Goal: Task Accomplishment & Management: Complete application form

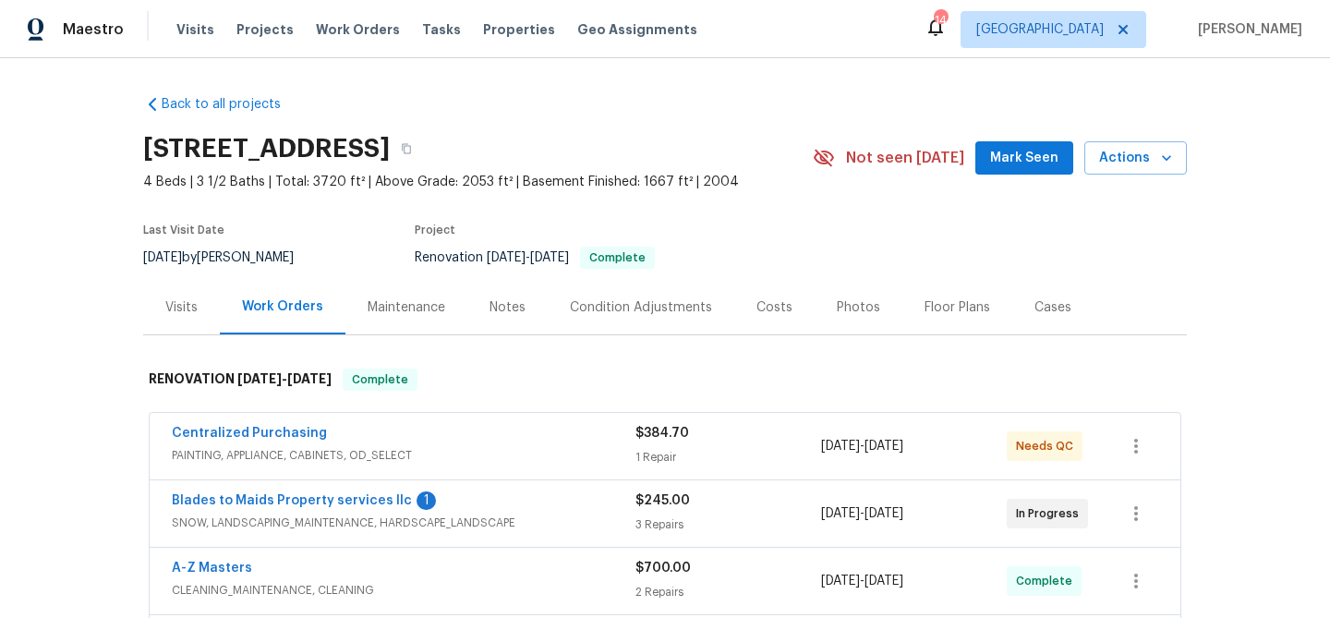
click at [188, 312] on div "Visits" at bounding box center [181, 307] width 32 height 18
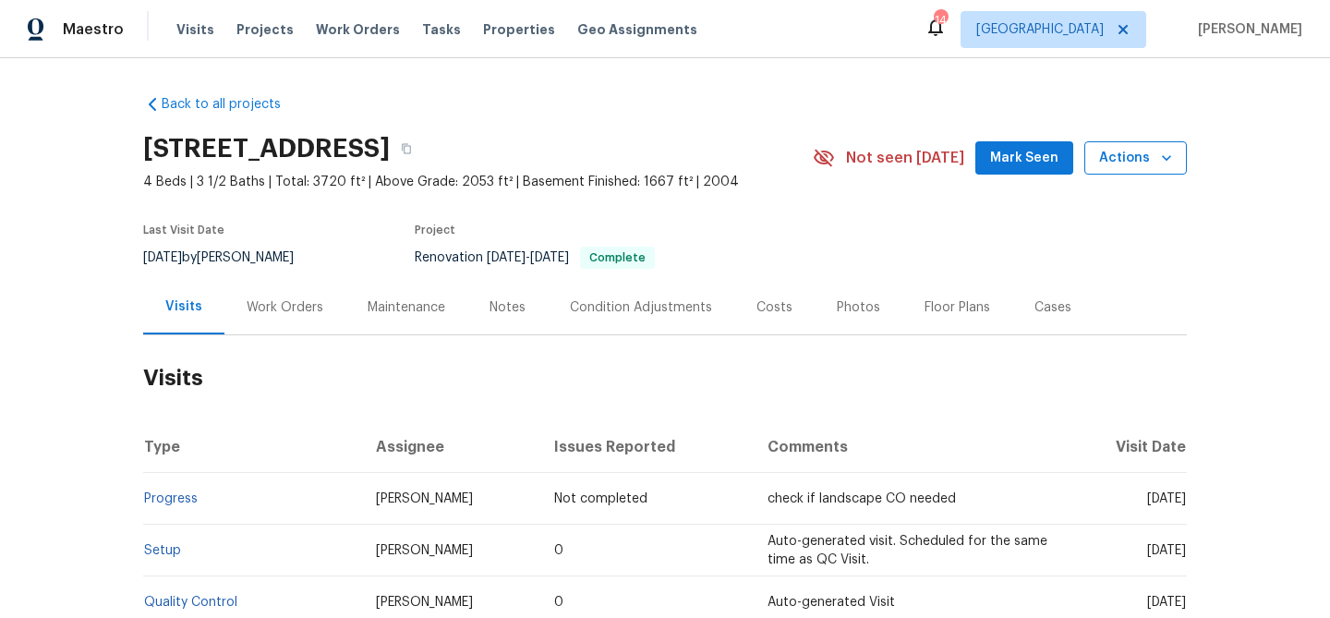
click at [1136, 160] on span "Actions" at bounding box center [1135, 158] width 73 height 23
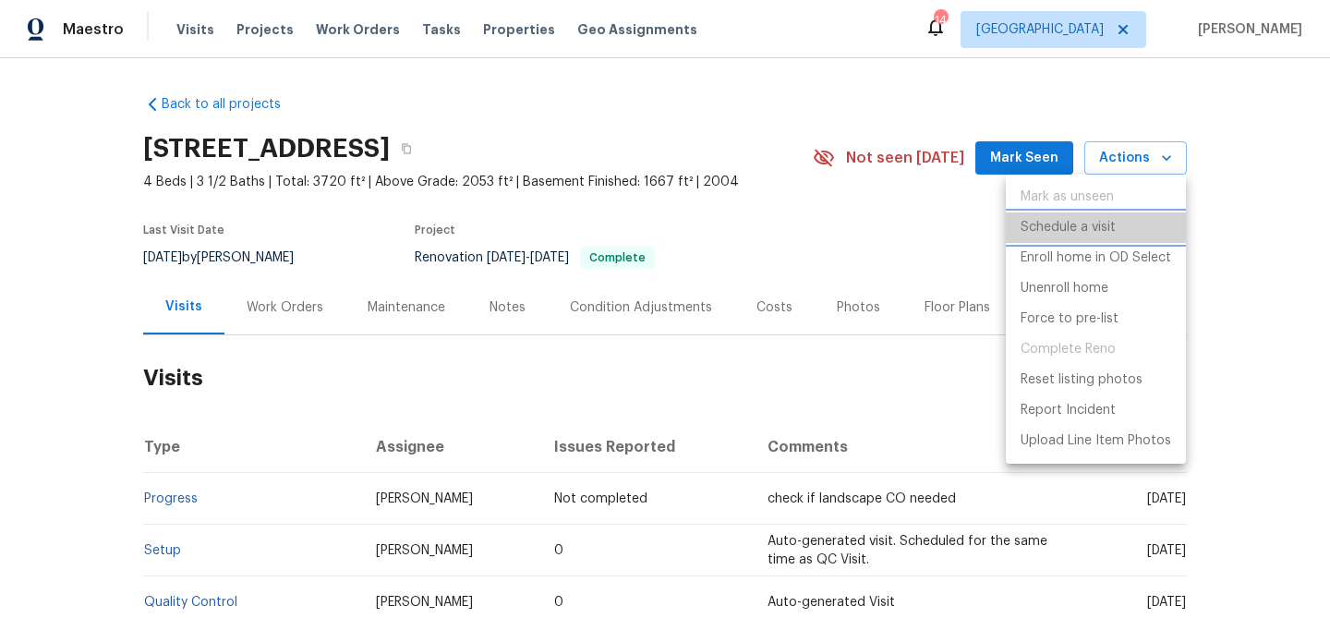
click at [1095, 220] on p "Schedule a visit" at bounding box center [1068, 227] width 95 height 19
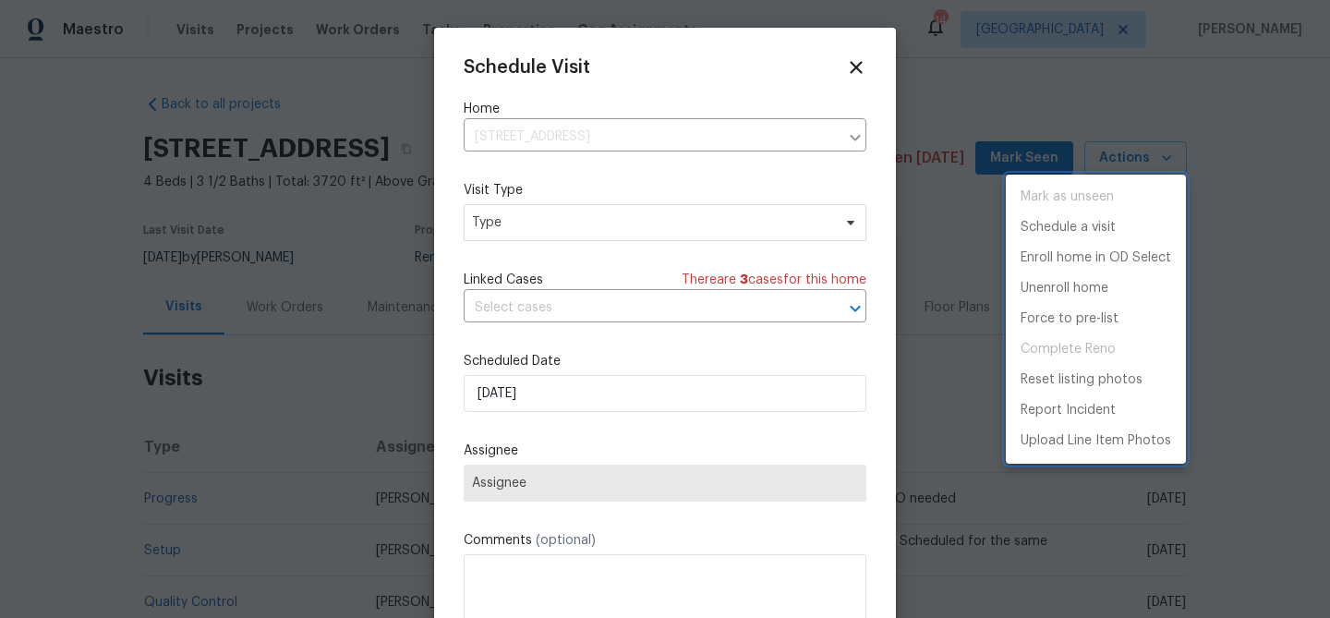
click at [600, 227] on div at bounding box center [665, 309] width 1330 height 618
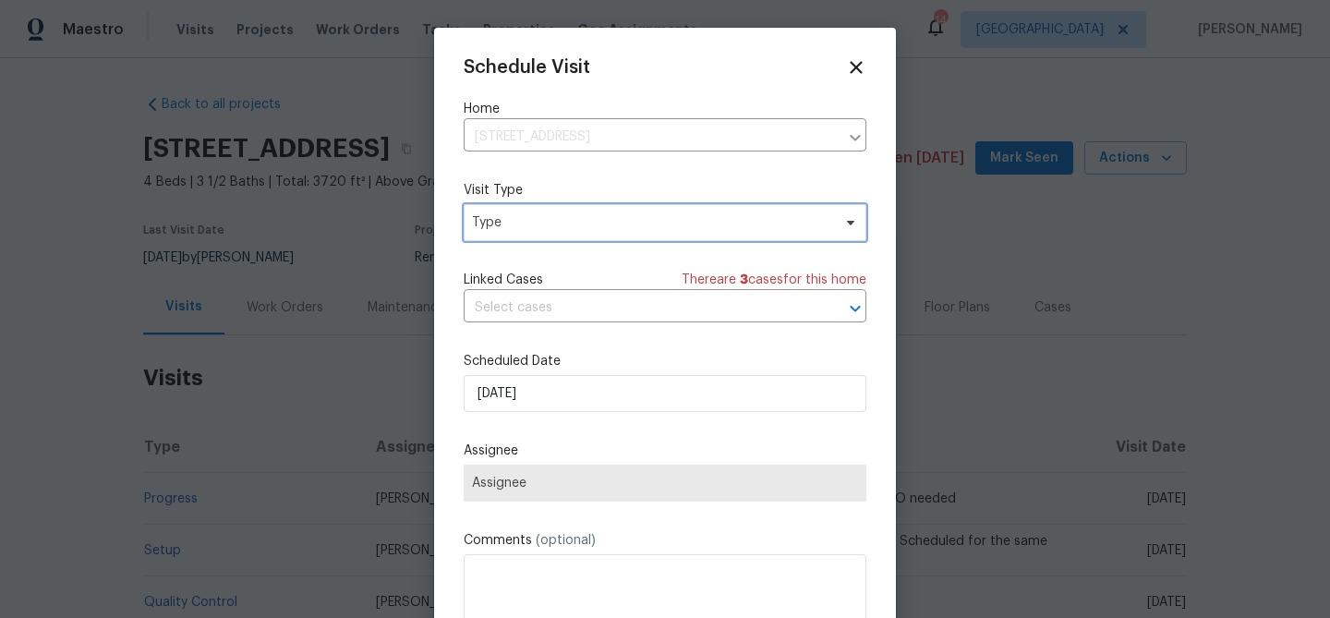
click at [600, 227] on span "Type" at bounding box center [651, 222] width 359 height 18
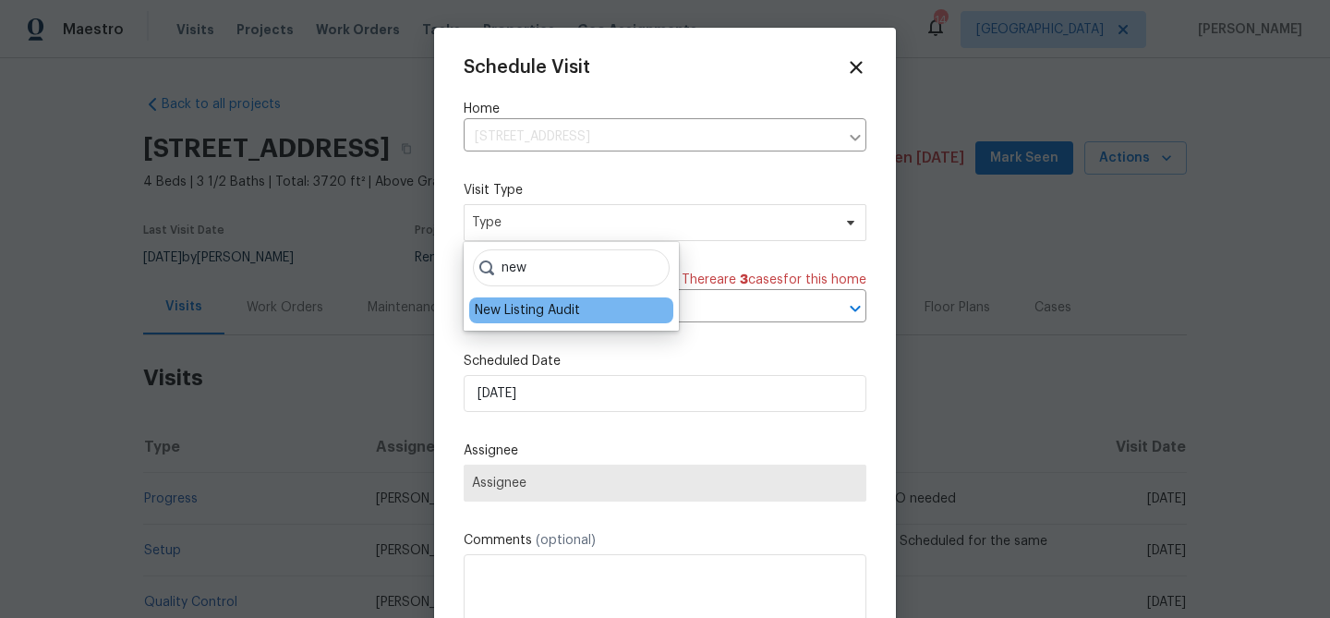
type input "new"
click at [561, 302] on div "New Listing Audit" at bounding box center [527, 310] width 105 height 18
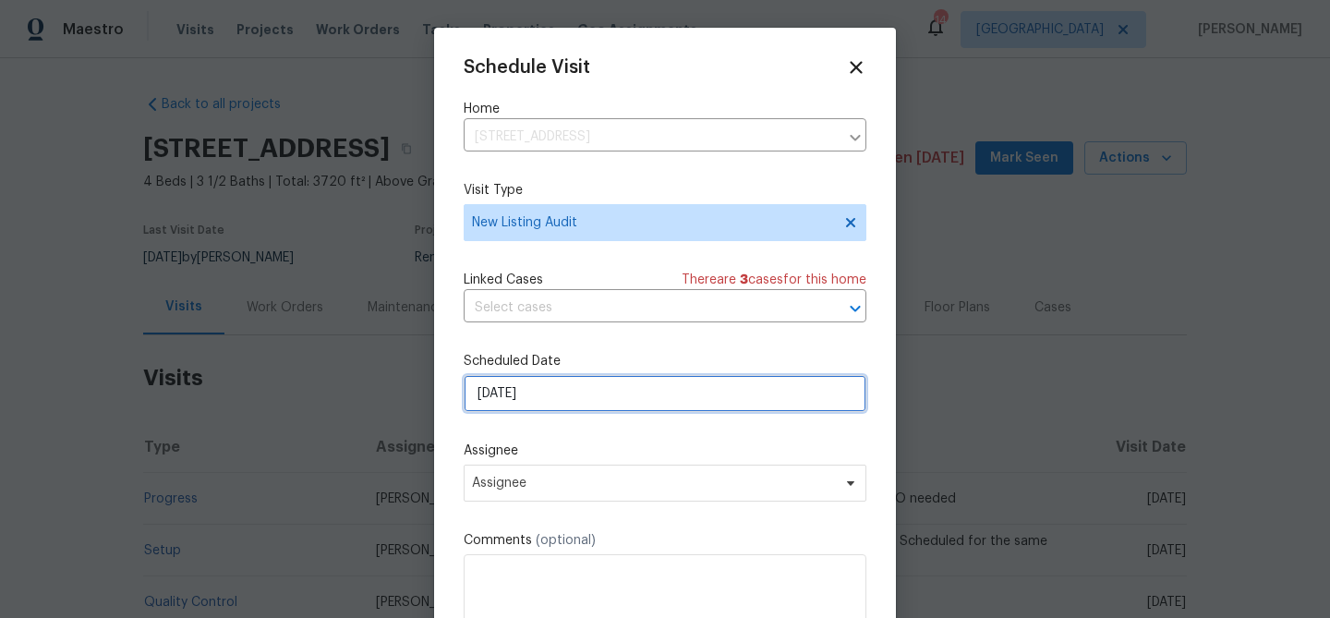
click at [545, 400] on input "[DATE]" at bounding box center [665, 393] width 403 height 37
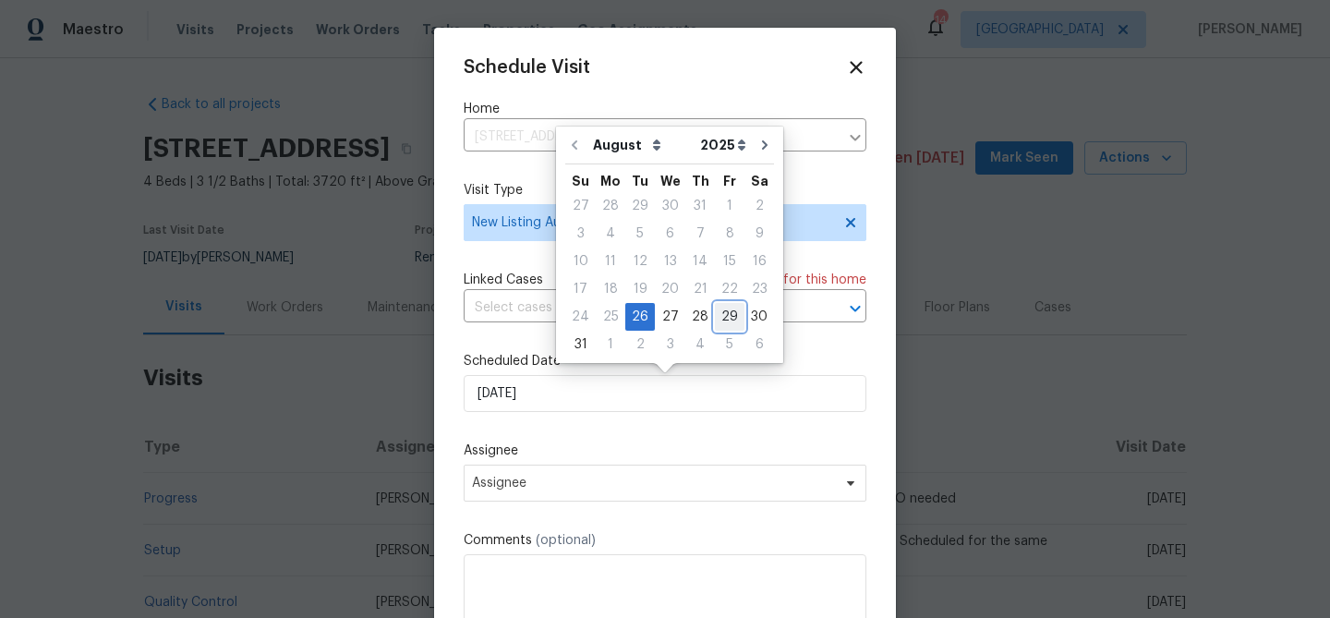
click at [725, 315] on div "29" at bounding box center [730, 317] width 30 height 26
type input "[DATE]"
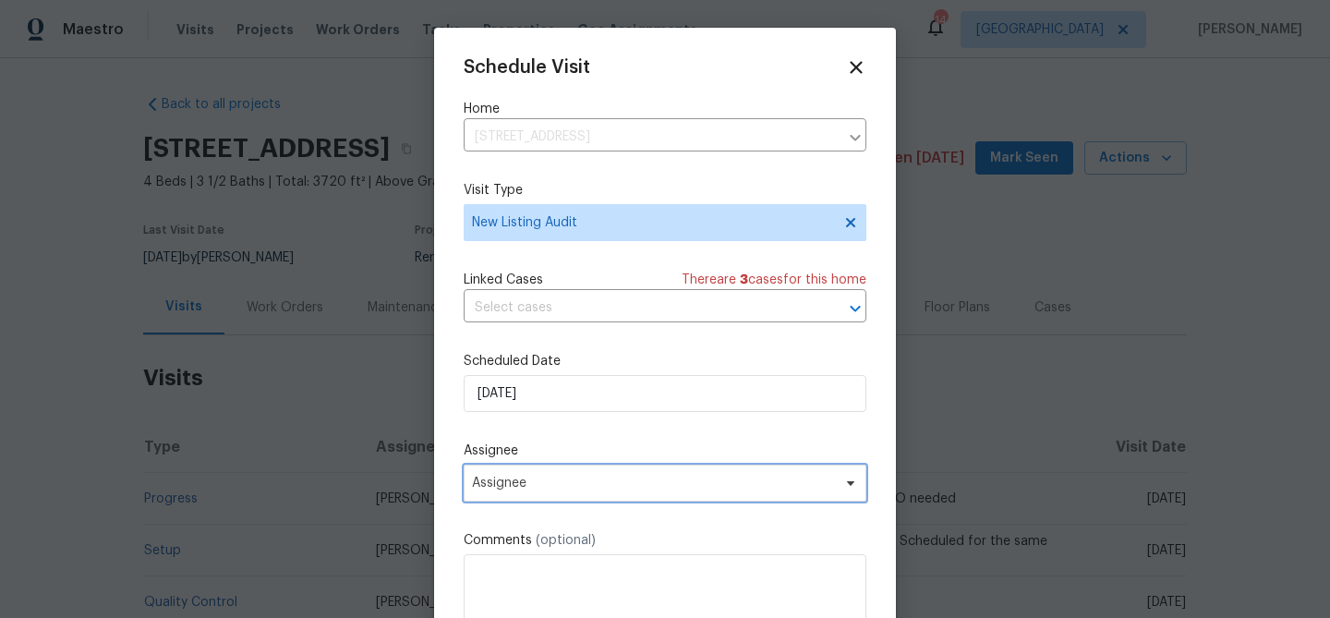
click at [621, 482] on span "Assignee" at bounding box center [653, 483] width 362 height 15
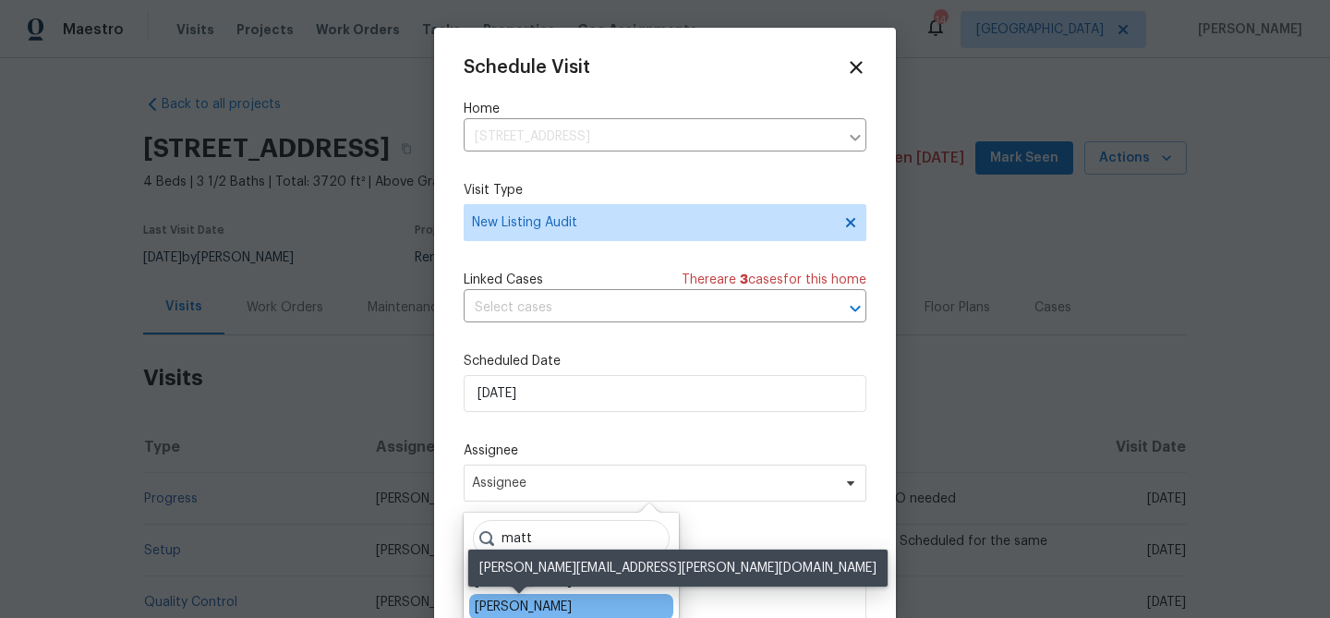
type input "matt"
click at [540, 606] on div "[PERSON_NAME]" at bounding box center [523, 607] width 97 height 18
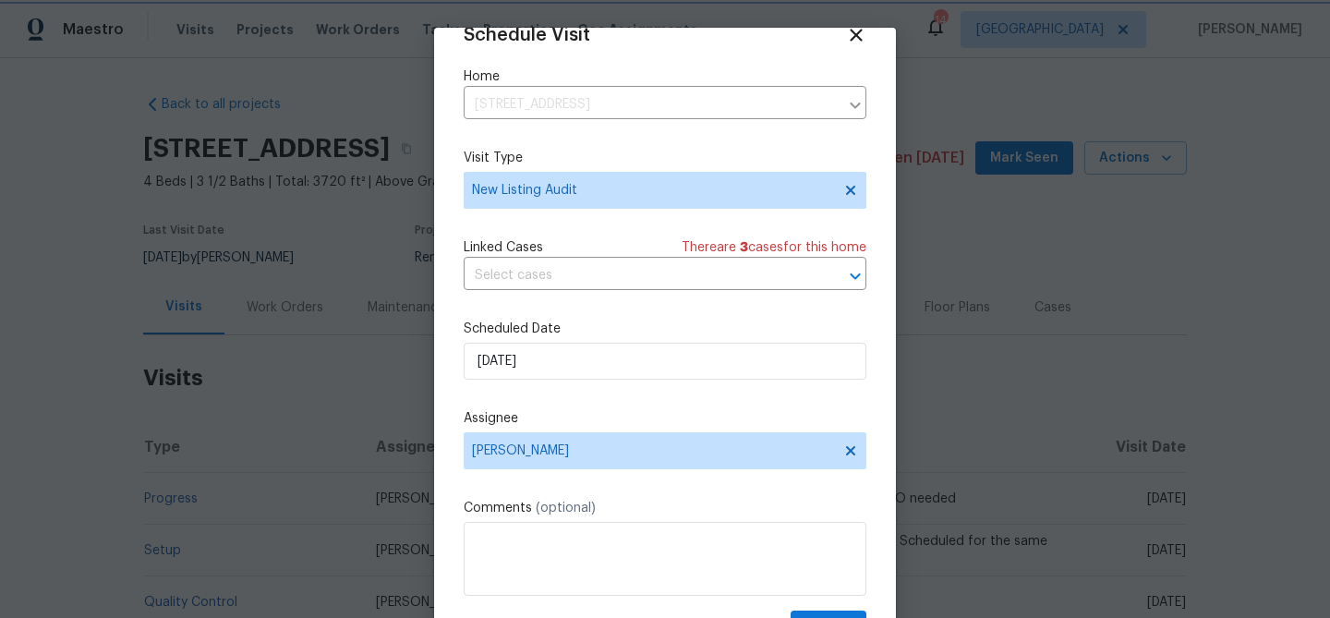
scroll to position [84, 0]
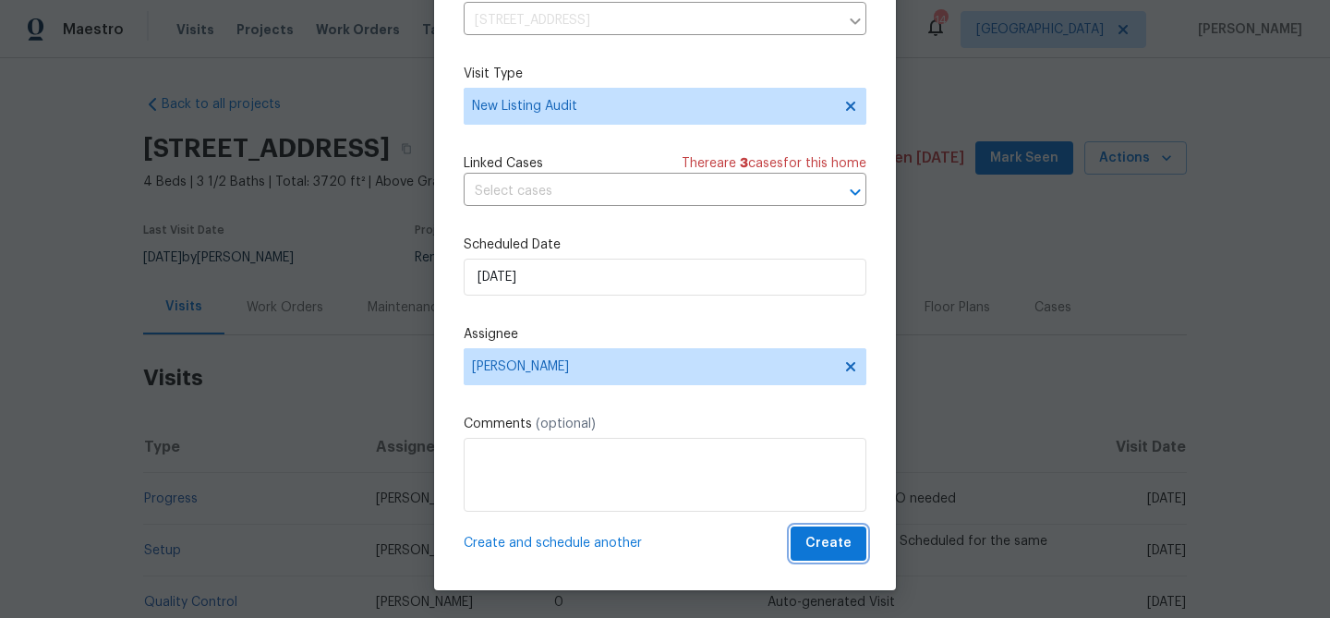
click at [847, 547] on span "Create" at bounding box center [828, 543] width 46 height 23
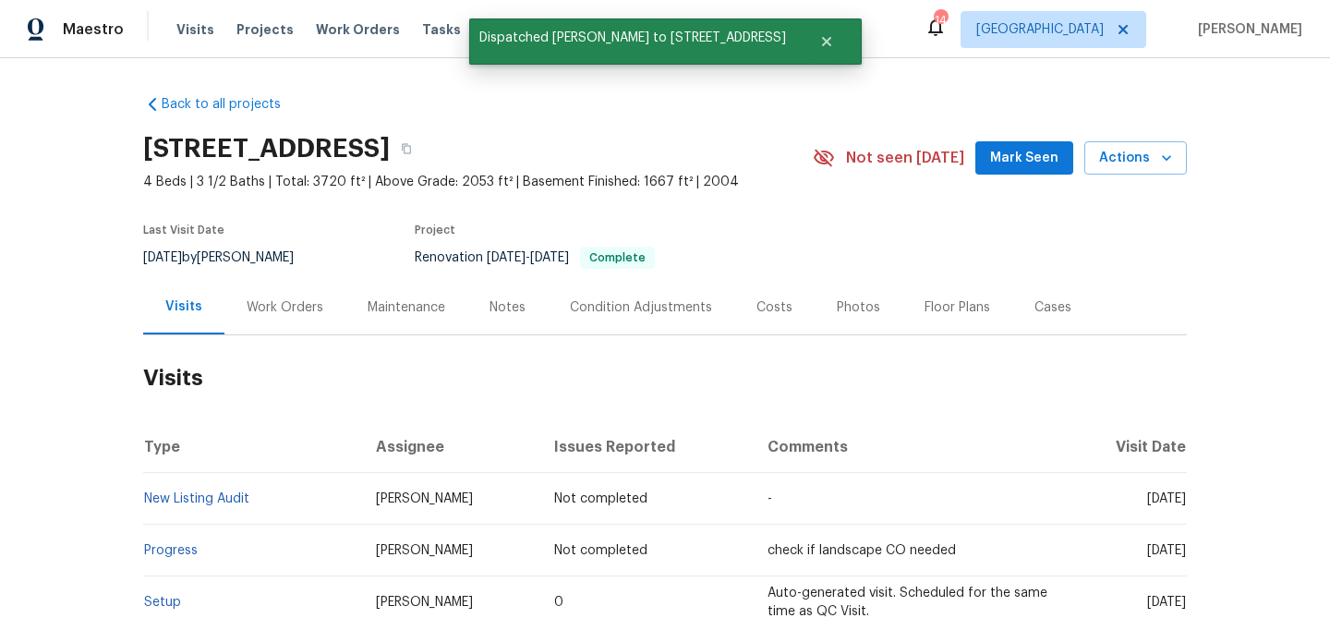
scroll to position [0, 0]
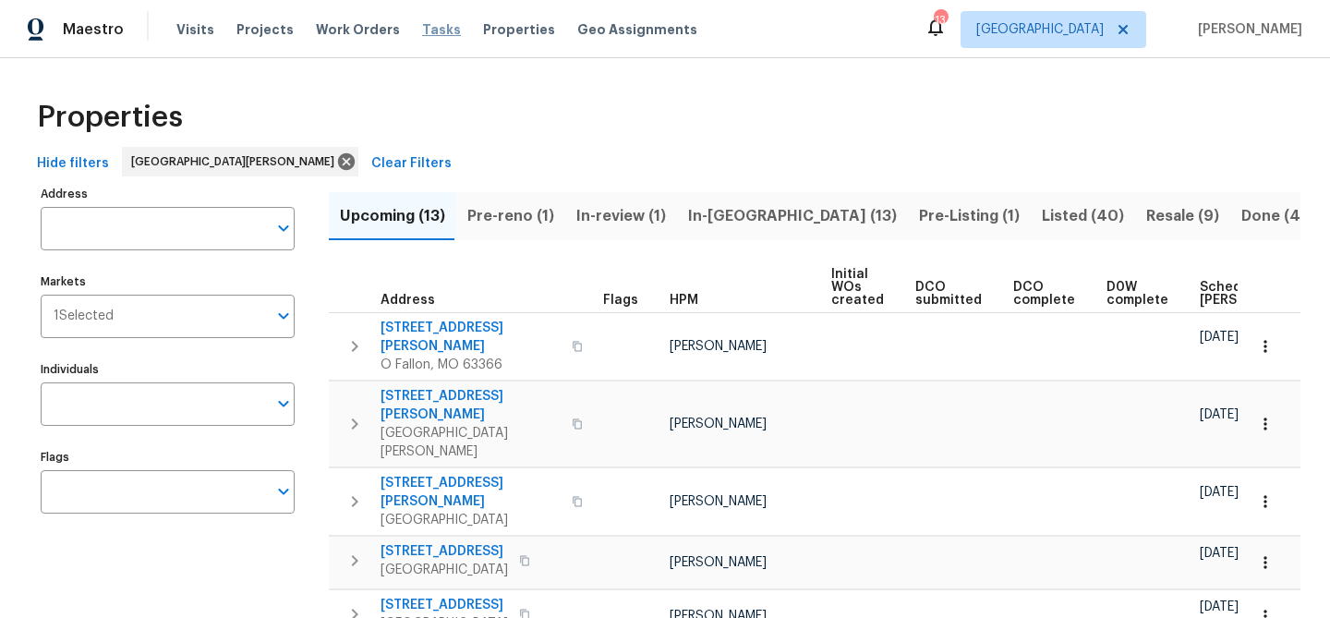
click at [430, 33] on span "Tasks" at bounding box center [441, 29] width 39 height 13
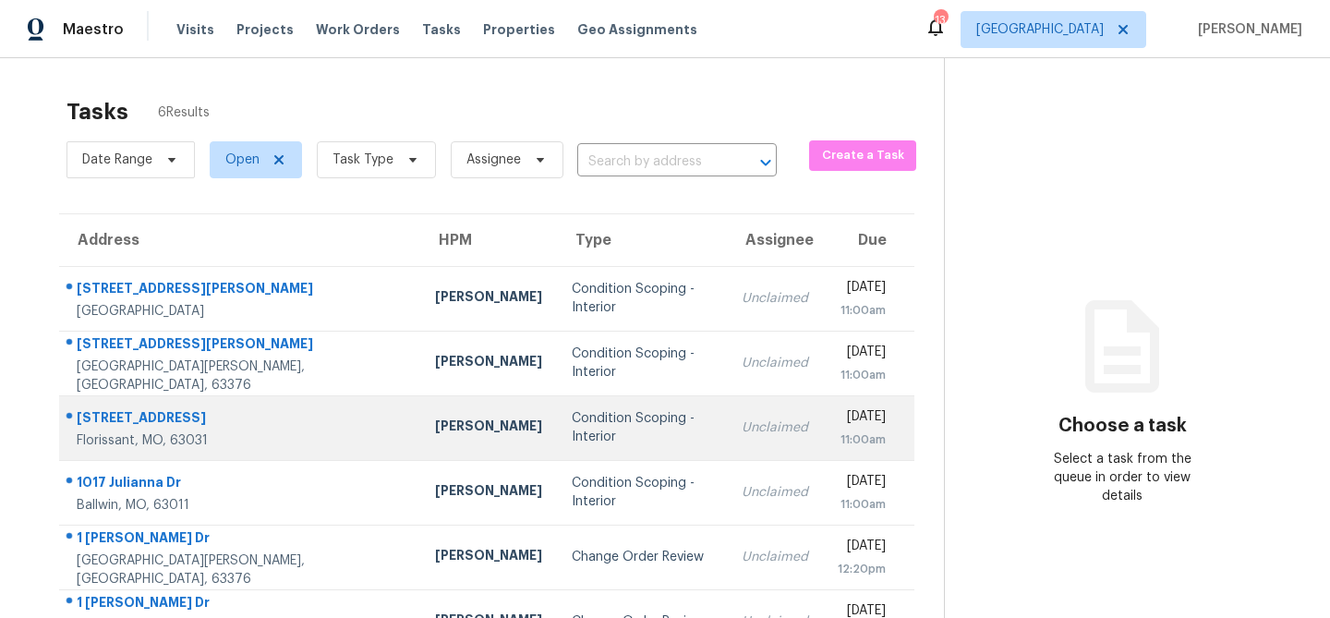
scroll to position [58, 0]
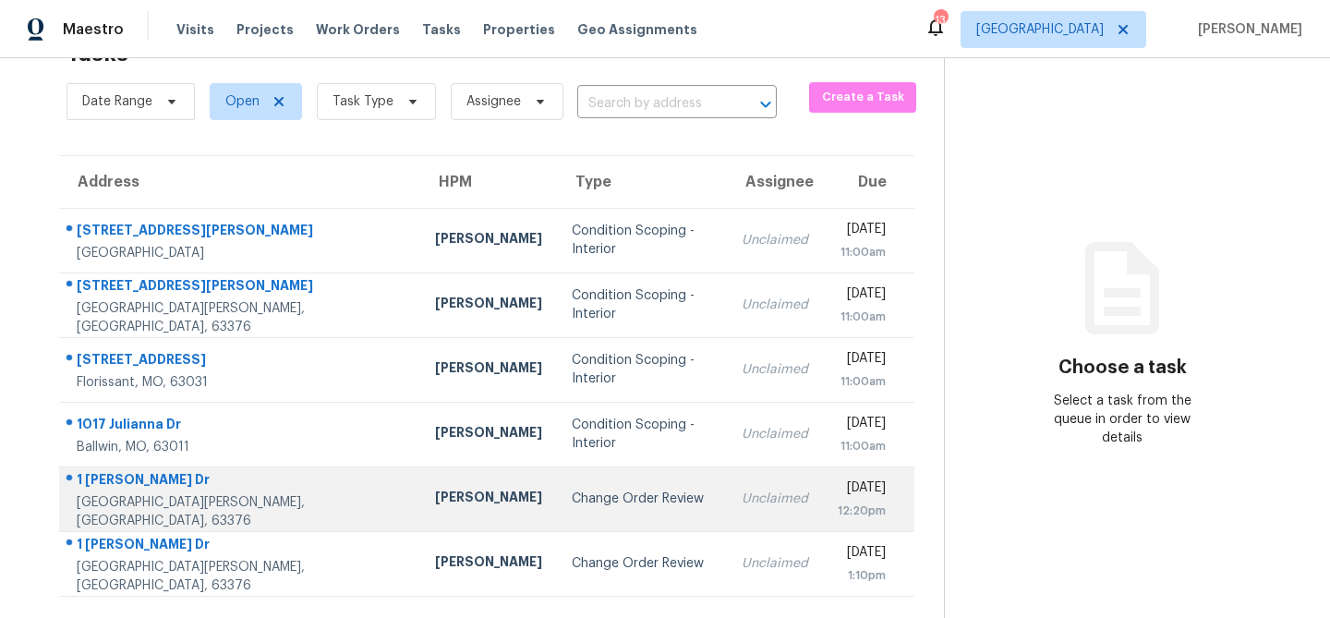
click at [572, 507] on div "Change Order Review" at bounding box center [641, 499] width 139 height 18
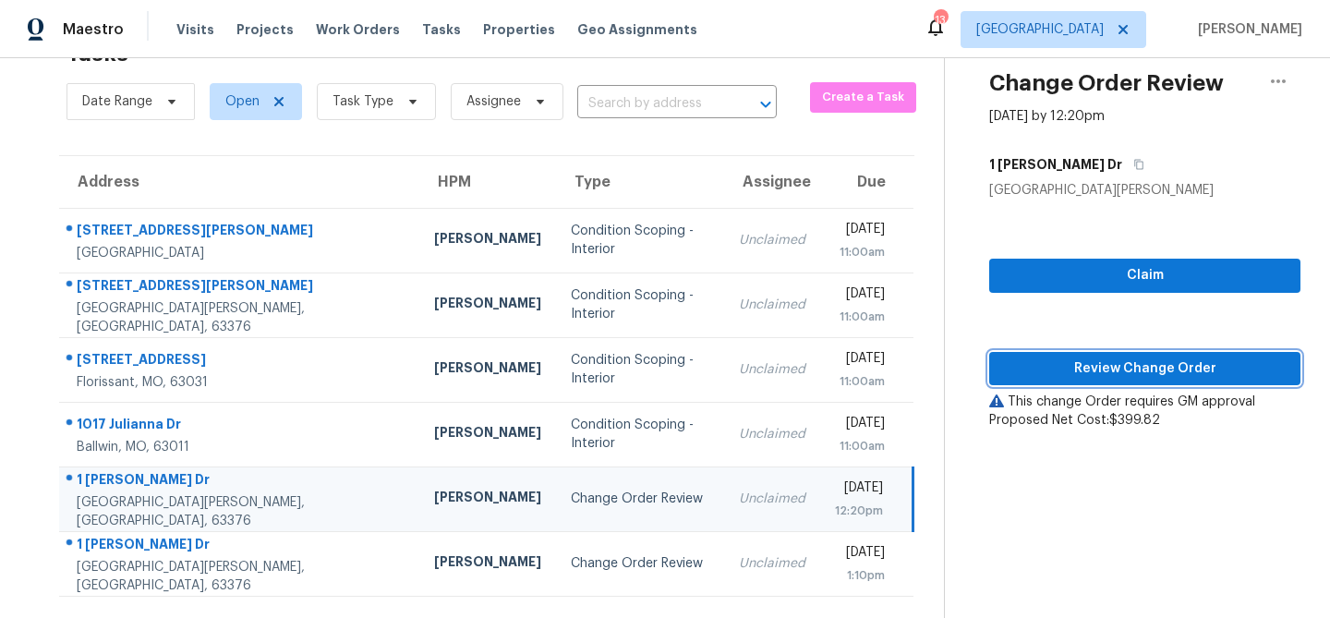
click at [1065, 358] on span "Review Change Order" at bounding box center [1145, 368] width 282 height 23
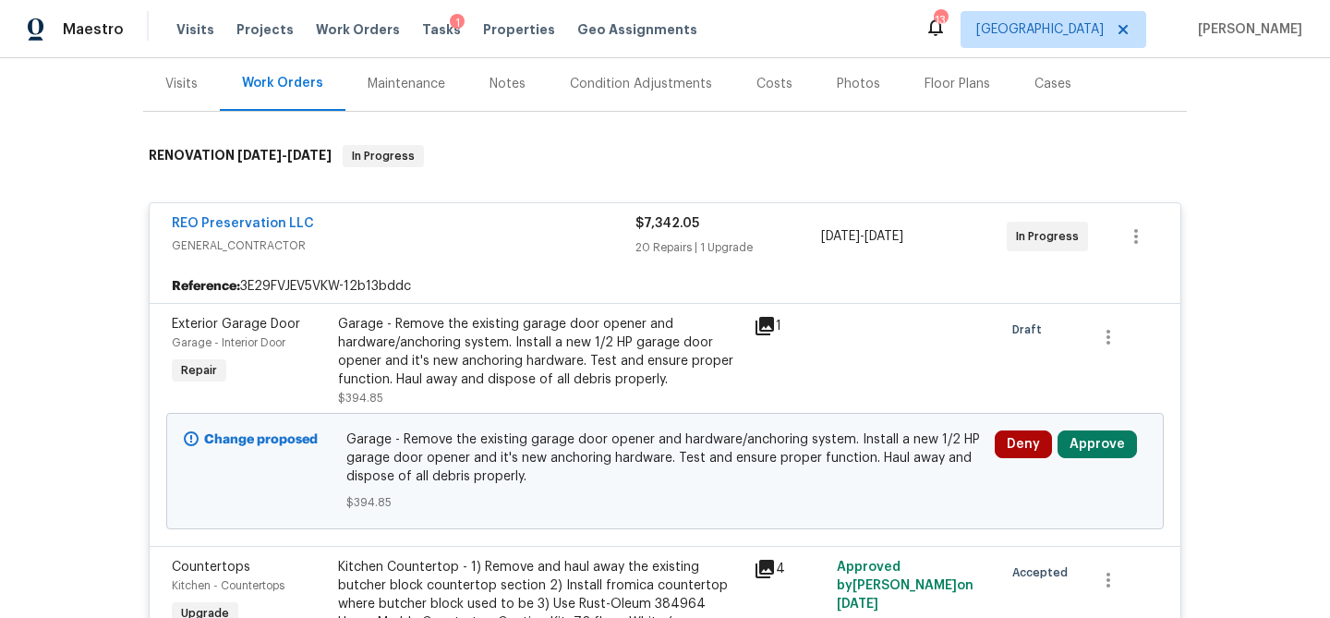
scroll to position [244, 0]
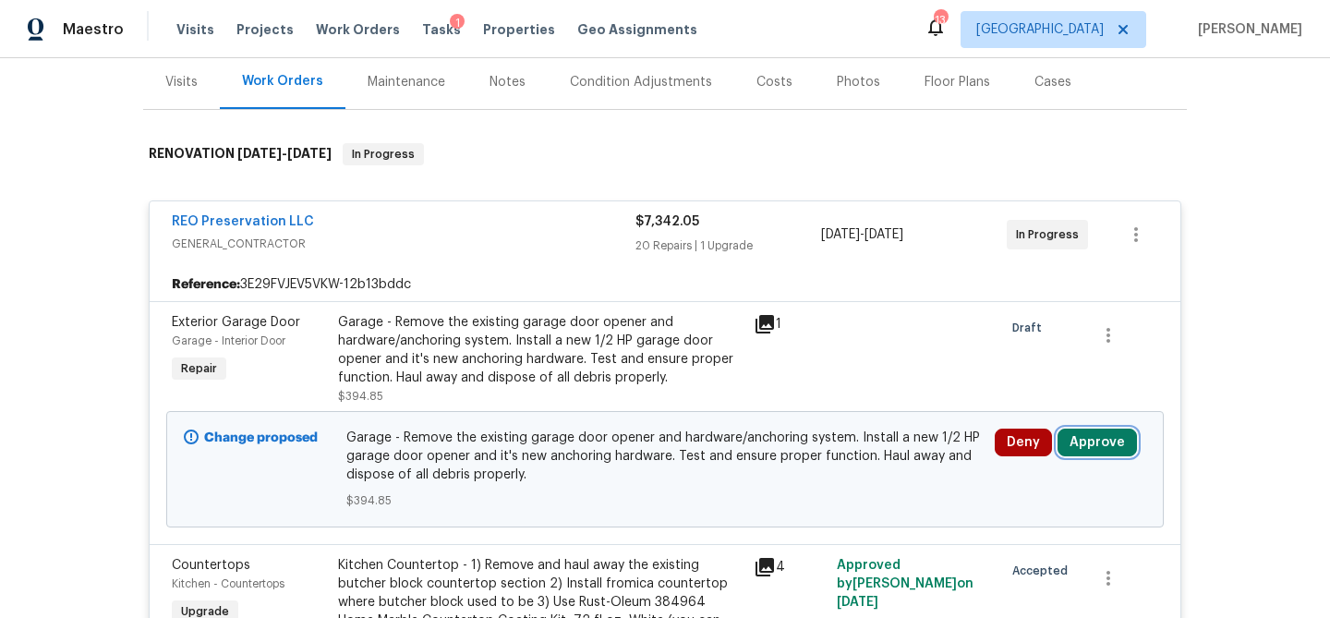
click at [1109, 429] on button "Approve" at bounding box center [1097, 443] width 79 height 28
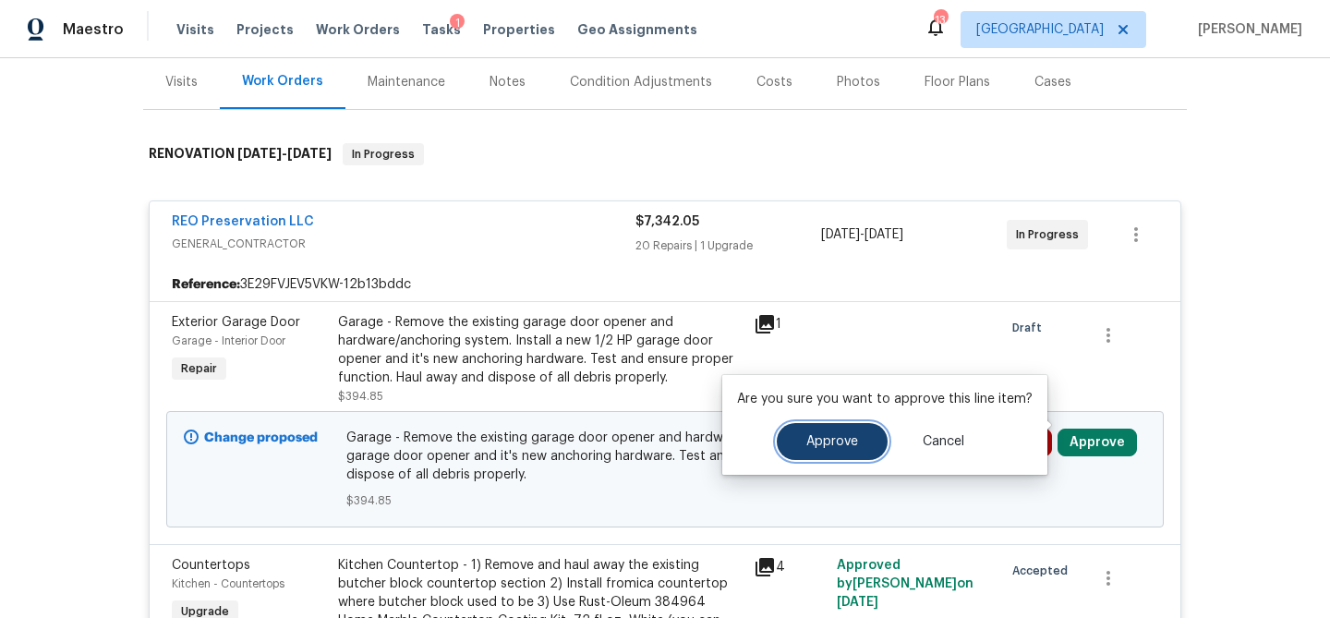
click at [817, 430] on button "Approve" at bounding box center [832, 441] width 111 height 37
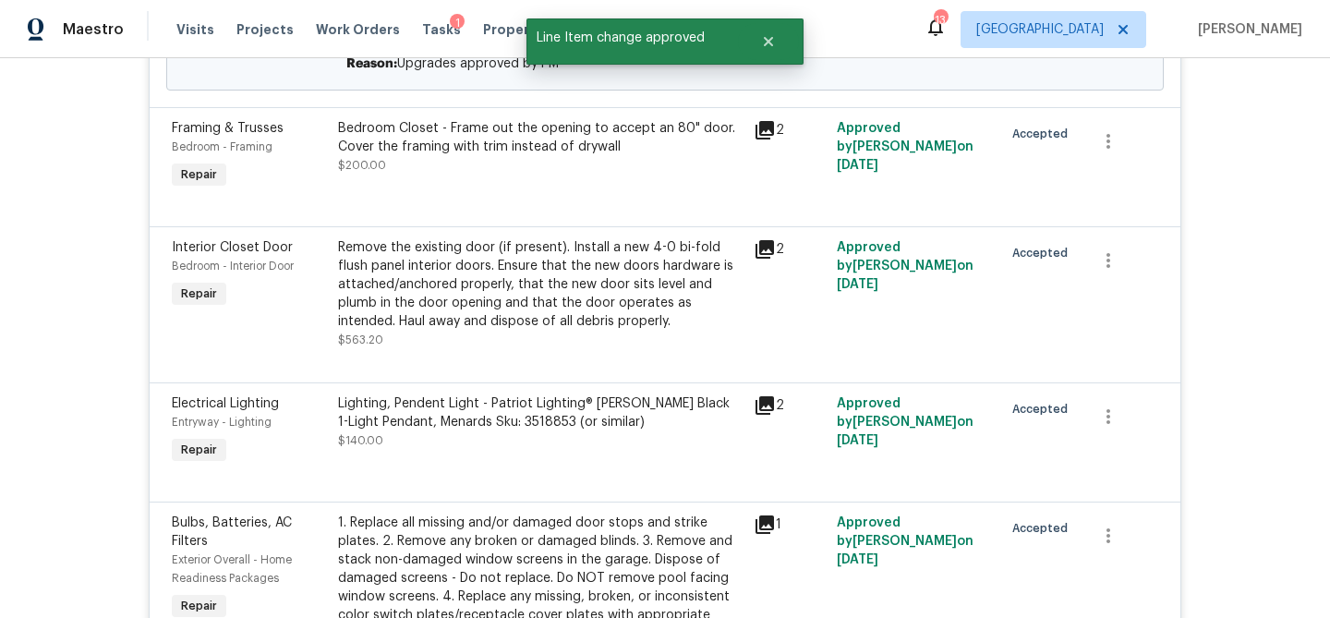
scroll to position [4148, 0]
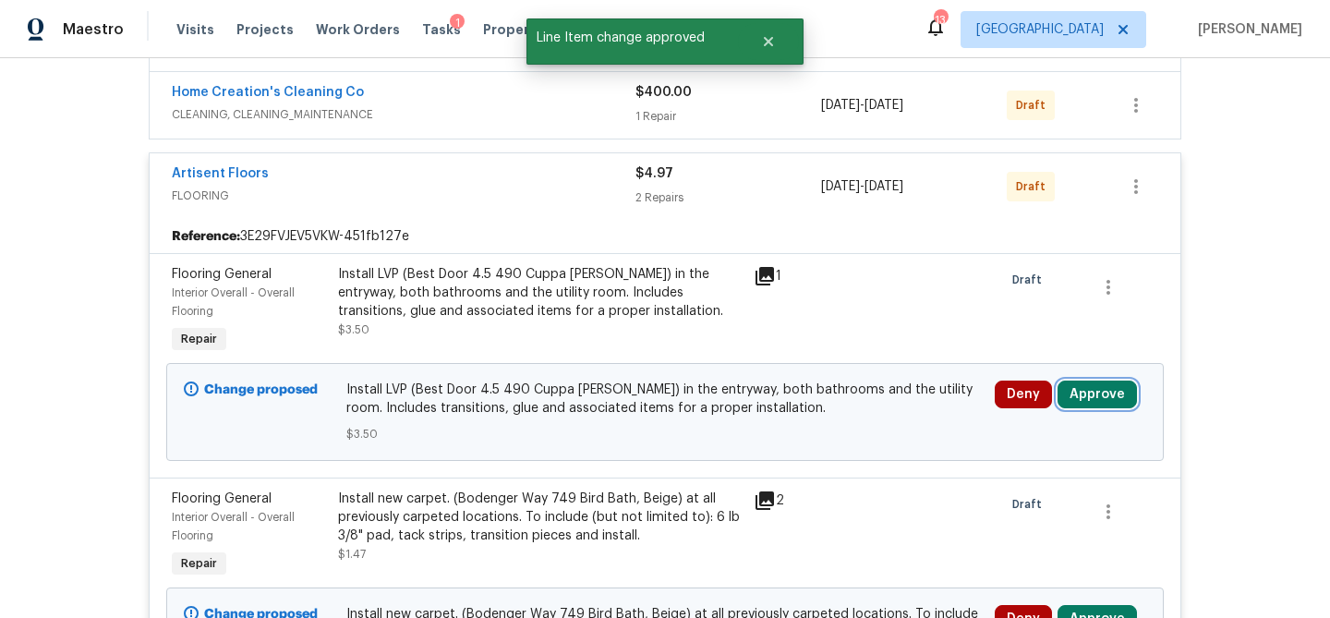
click at [1089, 381] on button "Approve" at bounding box center [1097, 395] width 79 height 28
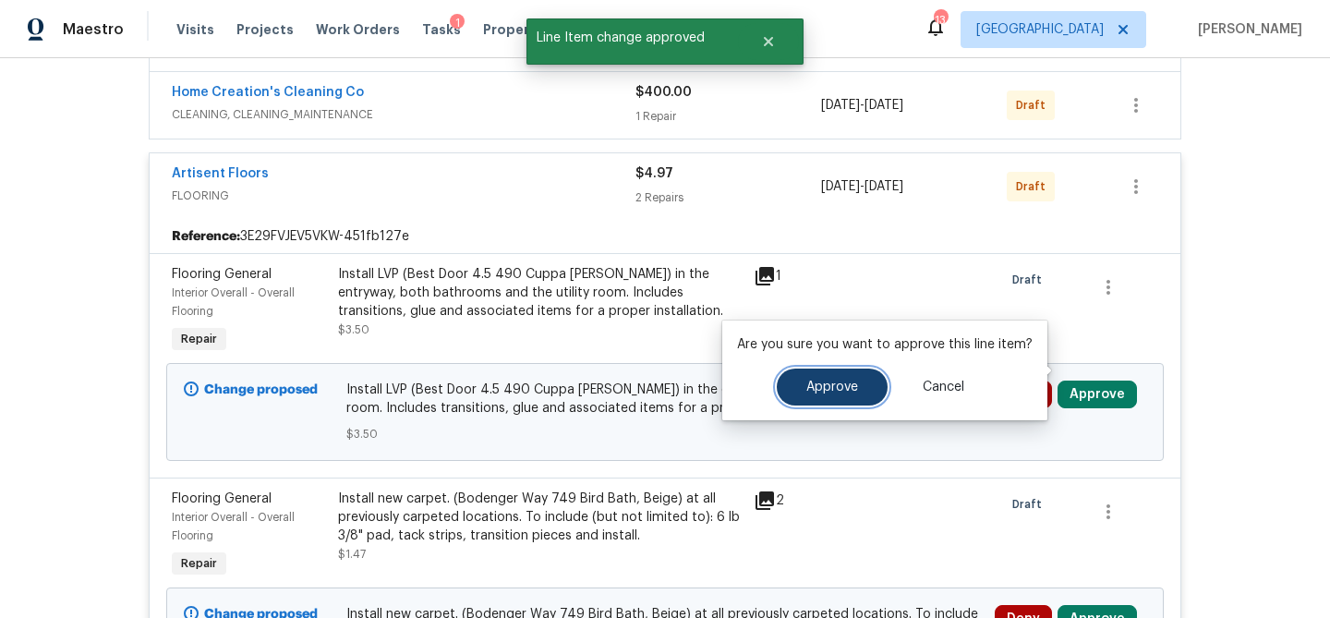
click at [822, 379] on button "Approve" at bounding box center [832, 387] width 111 height 37
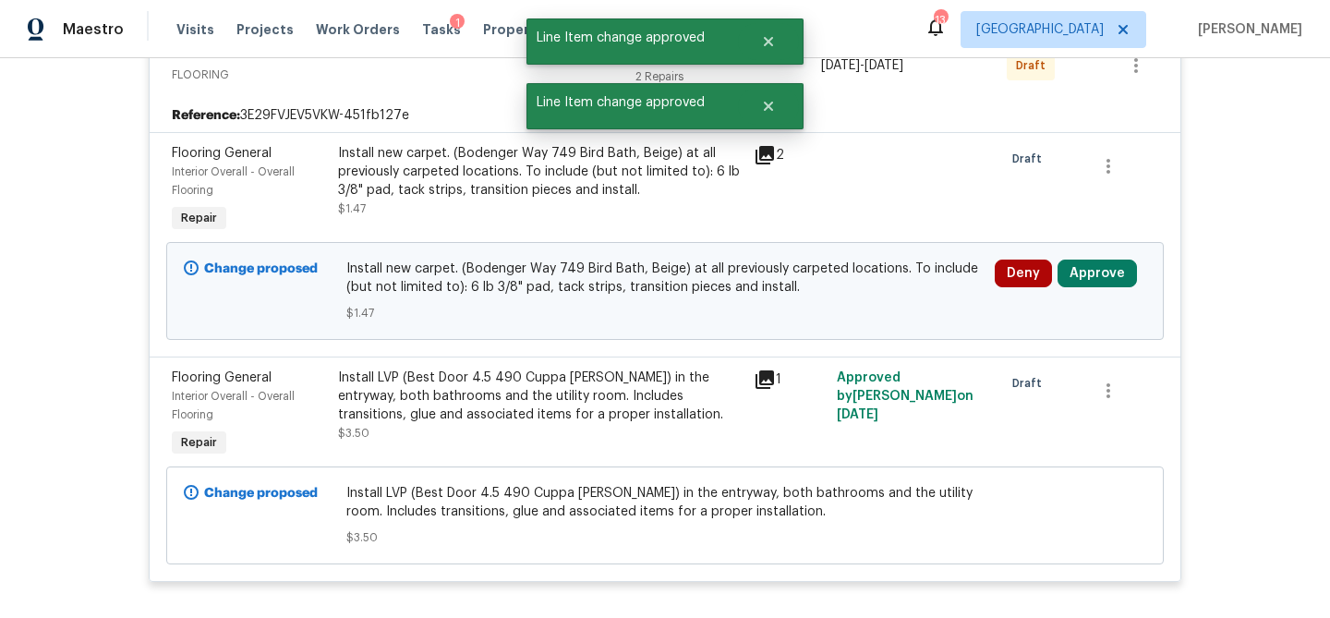
scroll to position [4290, 0]
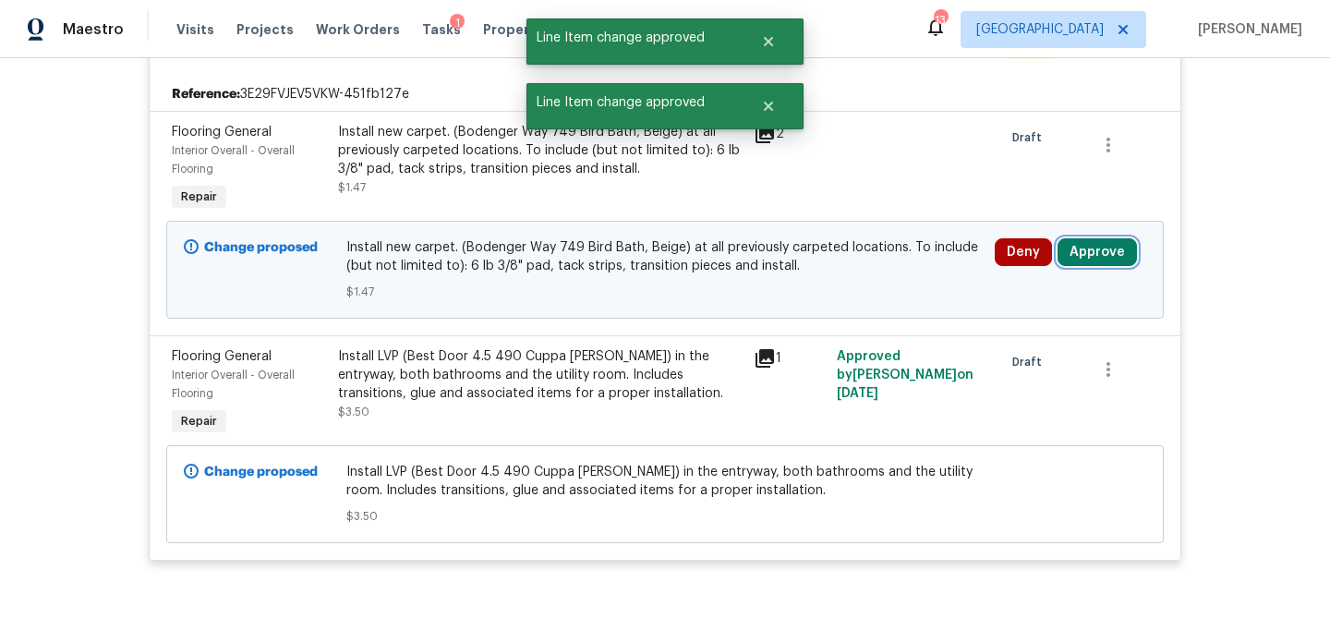
click at [1107, 240] on button "Approve" at bounding box center [1097, 252] width 79 height 28
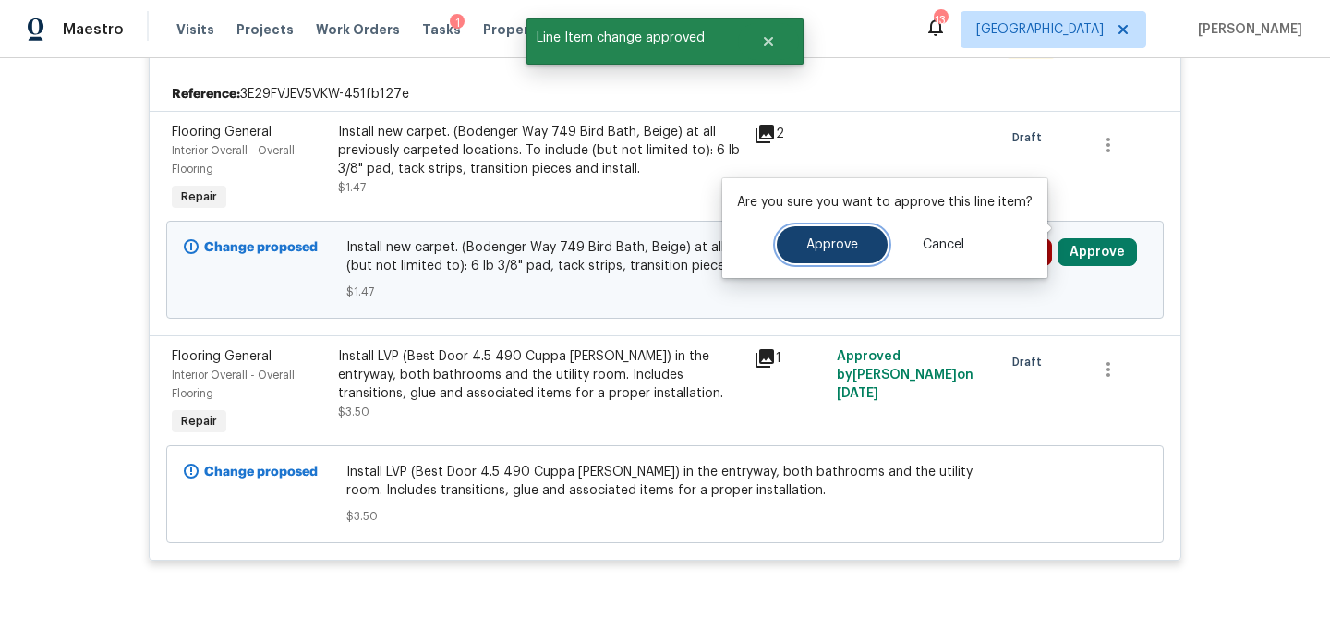
click at [841, 256] on button "Approve" at bounding box center [832, 244] width 111 height 37
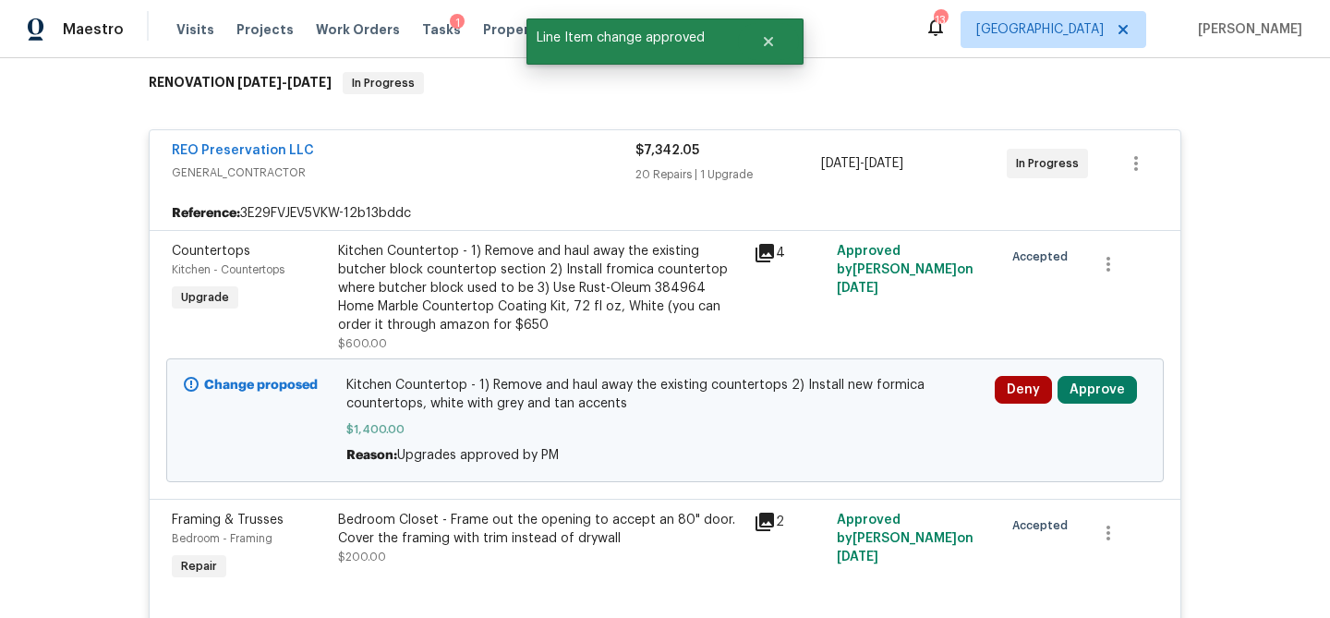
scroll to position [335, 0]
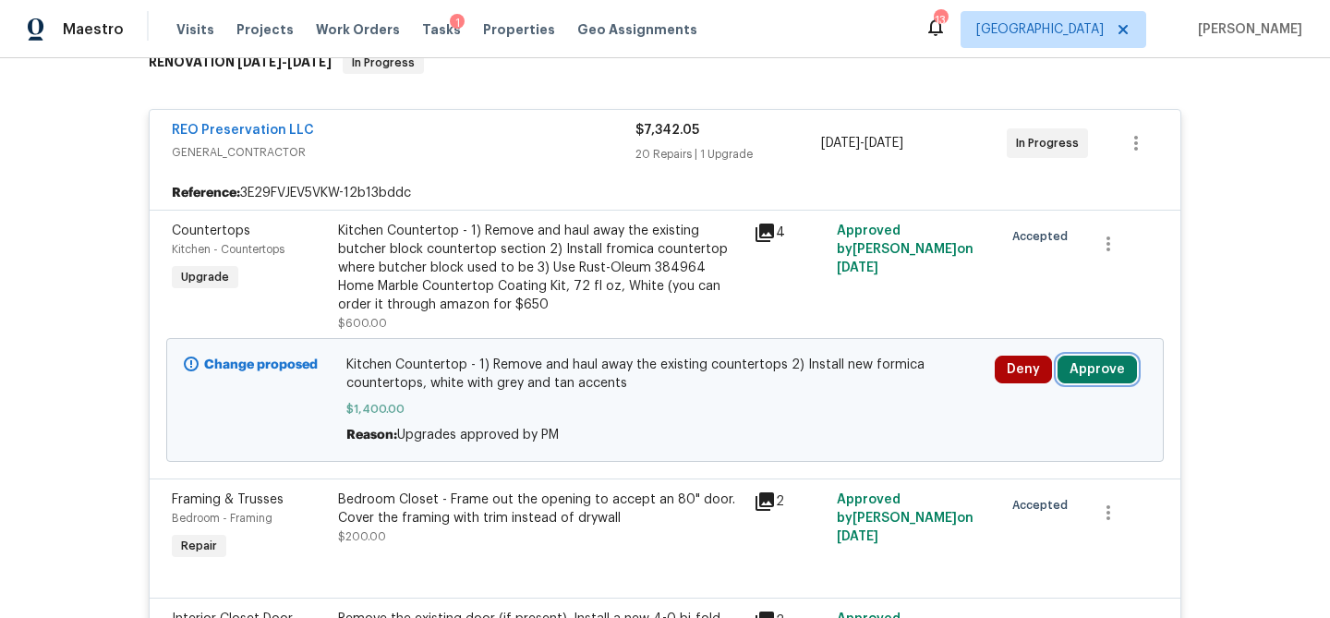
click at [1091, 356] on button "Approve" at bounding box center [1097, 370] width 79 height 28
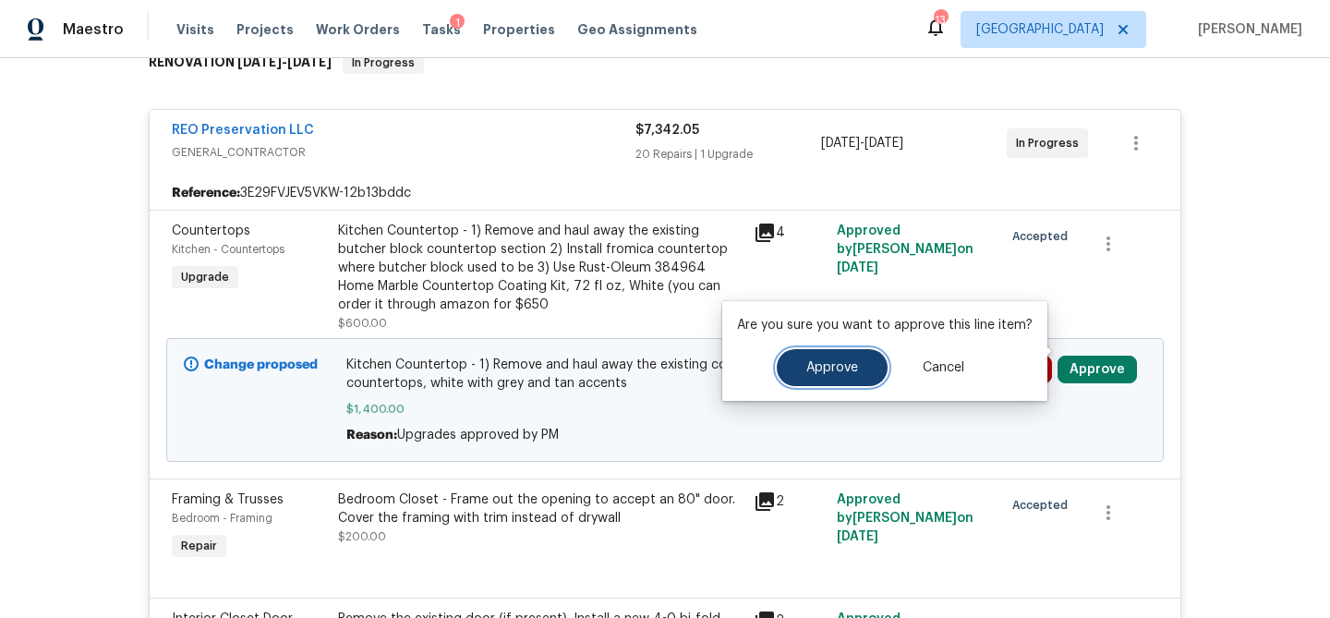
click at [819, 381] on button "Approve" at bounding box center [832, 367] width 111 height 37
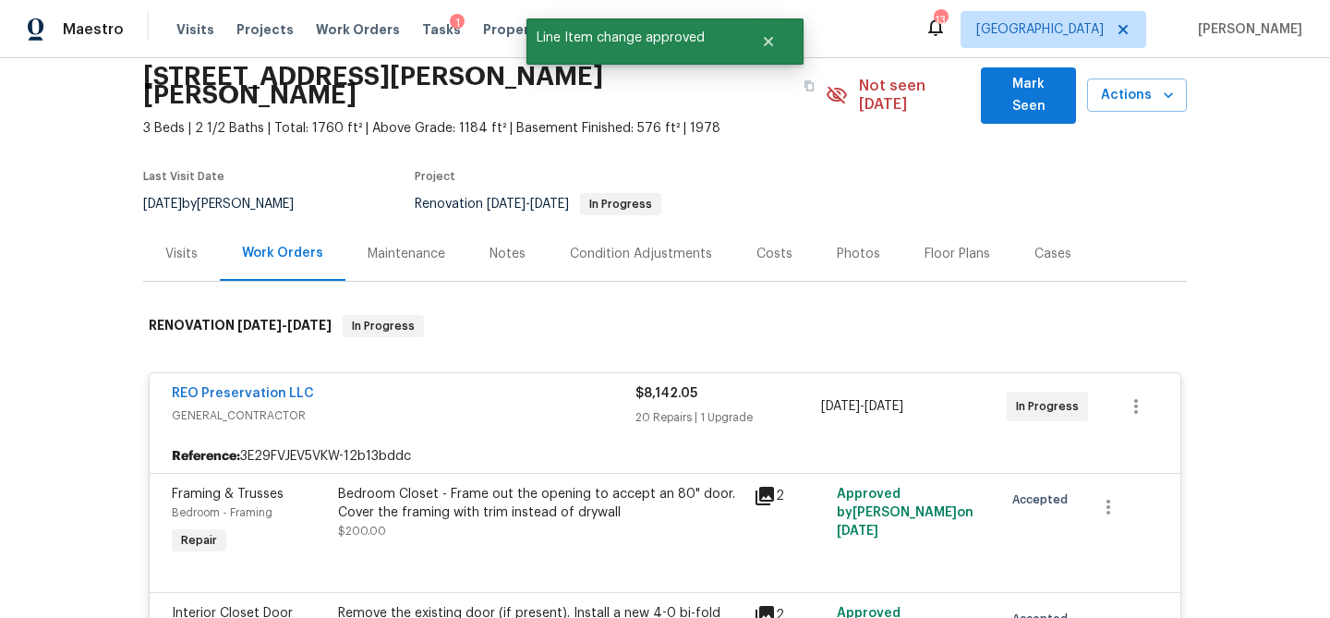
scroll to position [0, 0]
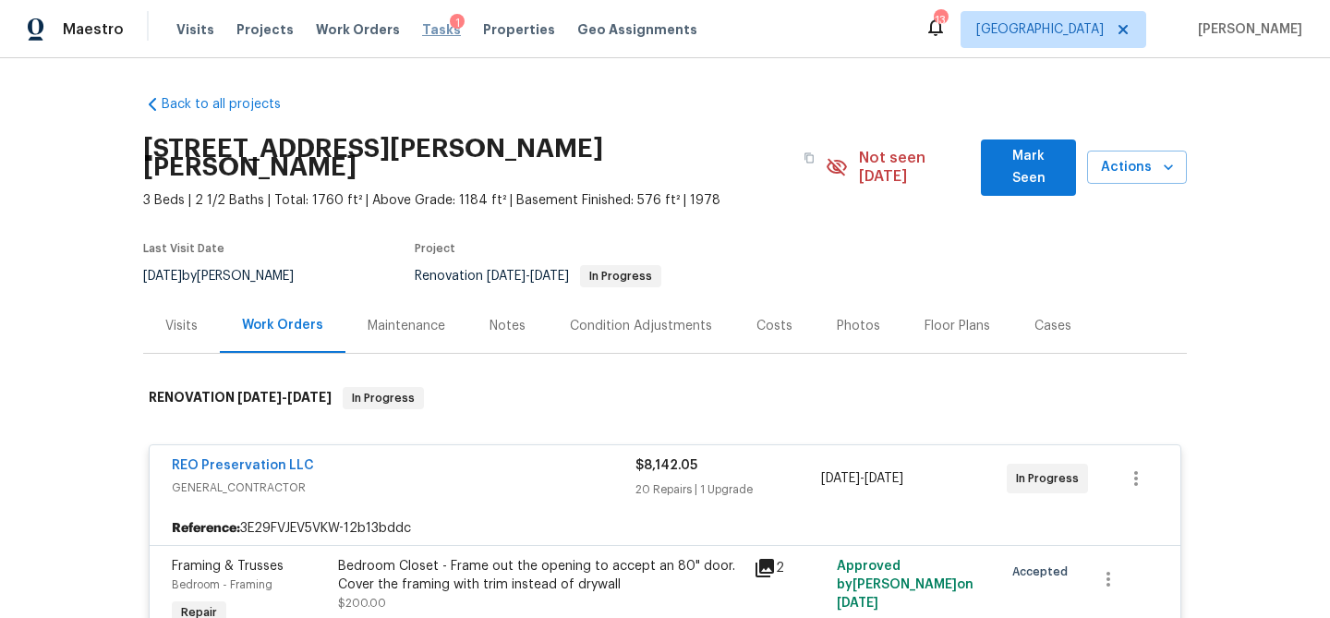
click at [428, 28] on span "Tasks" at bounding box center [441, 29] width 39 height 13
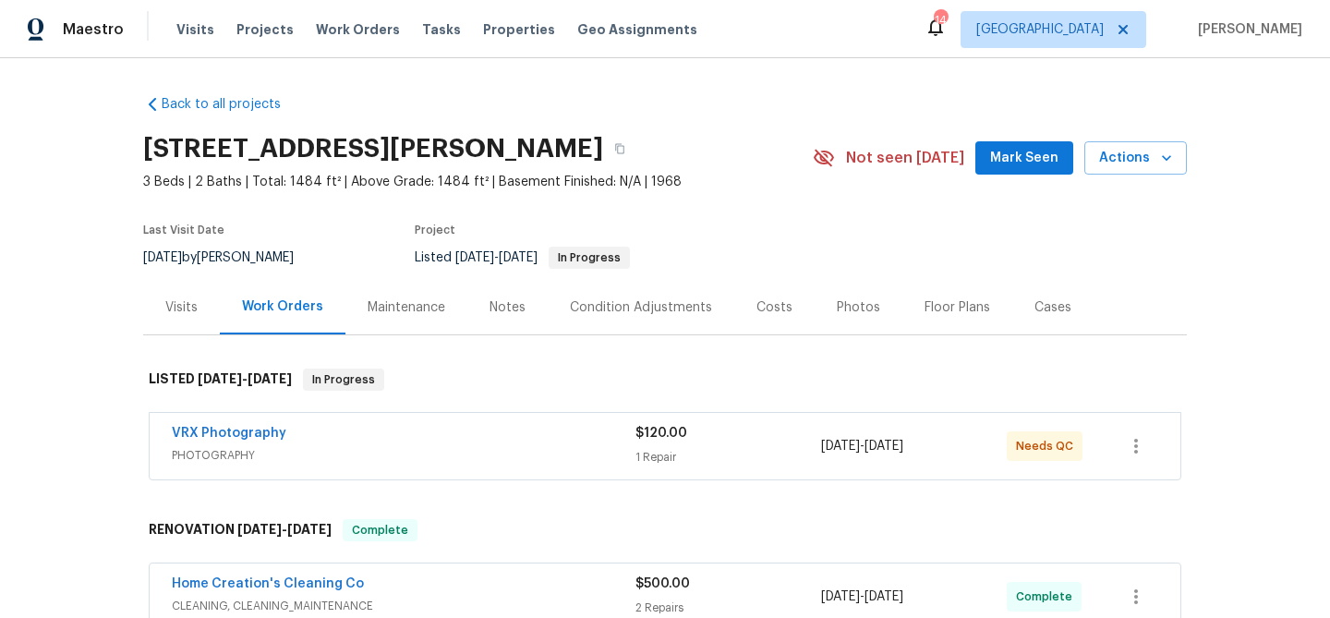
click at [181, 303] on div "Visits" at bounding box center [181, 307] width 32 height 18
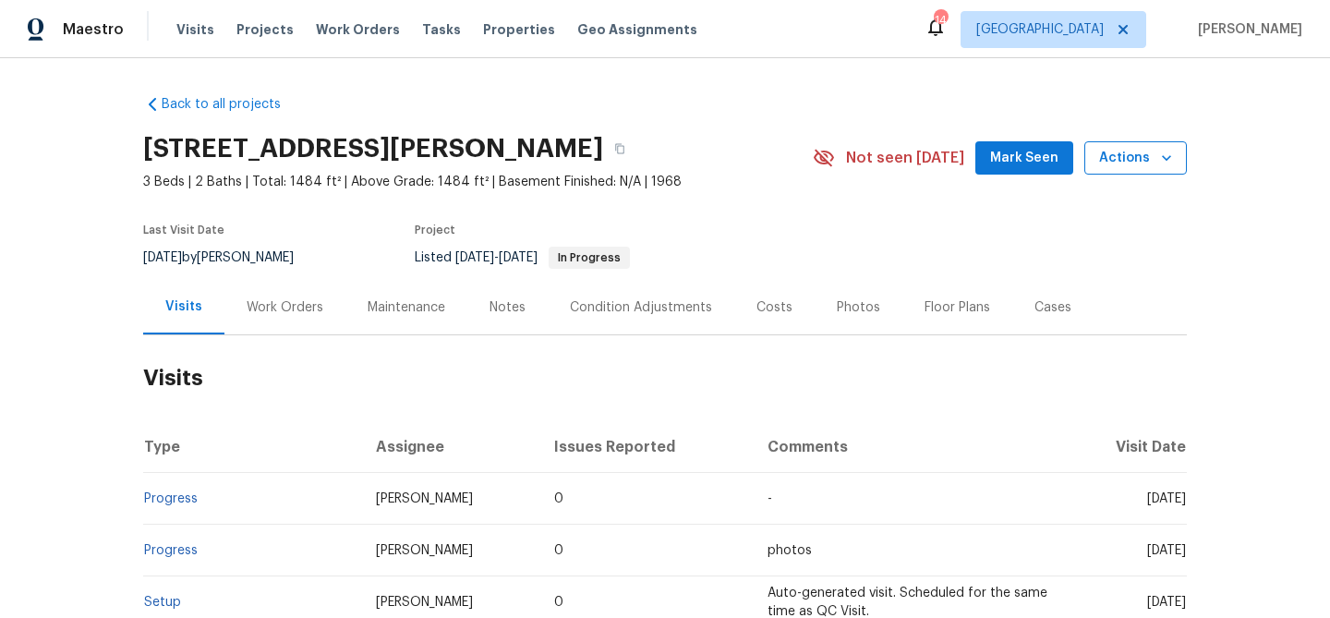
click at [1117, 163] on span "Actions" at bounding box center [1135, 158] width 73 height 23
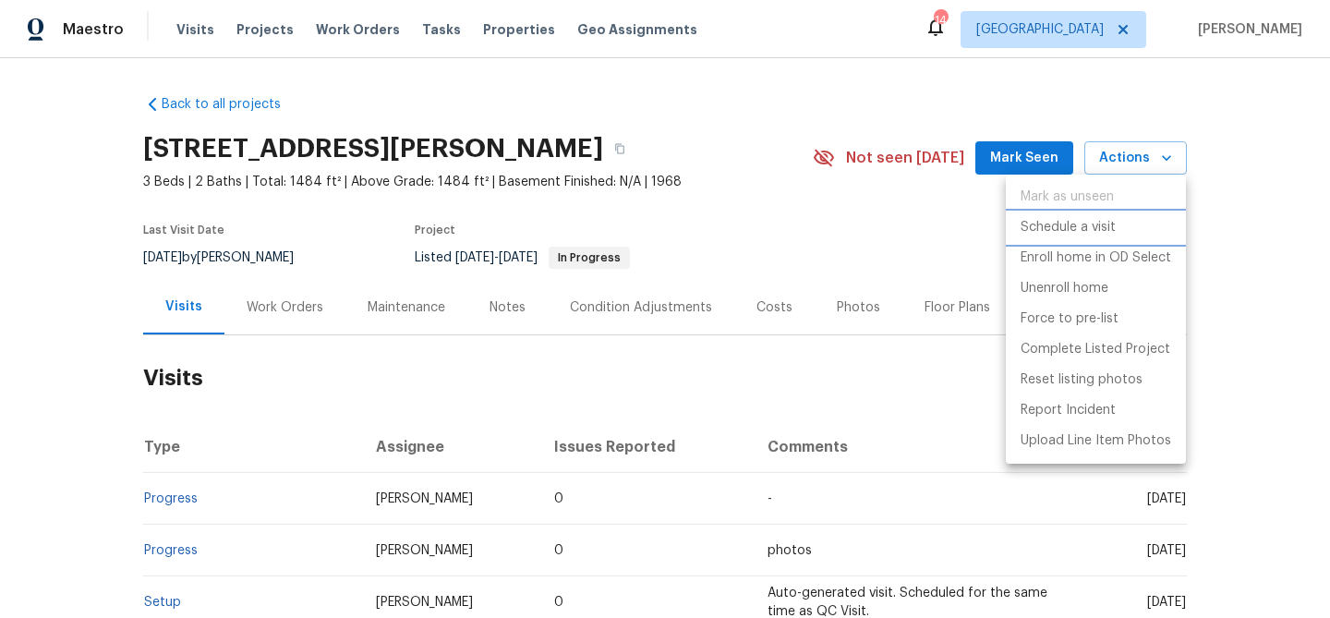
click at [1081, 230] on p "Schedule a visit" at bounding box center [1068, 227] width 95 height 19
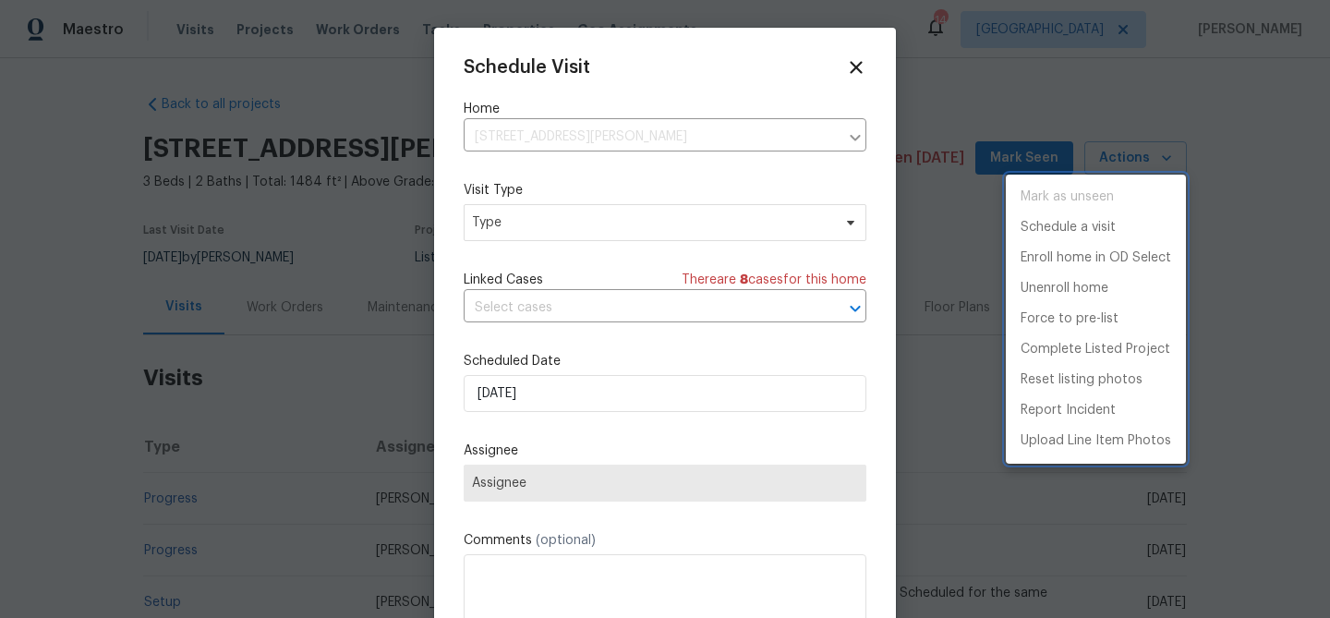
click at [639, 230] on div at bounding box center [665, 309] width 1330 height 618
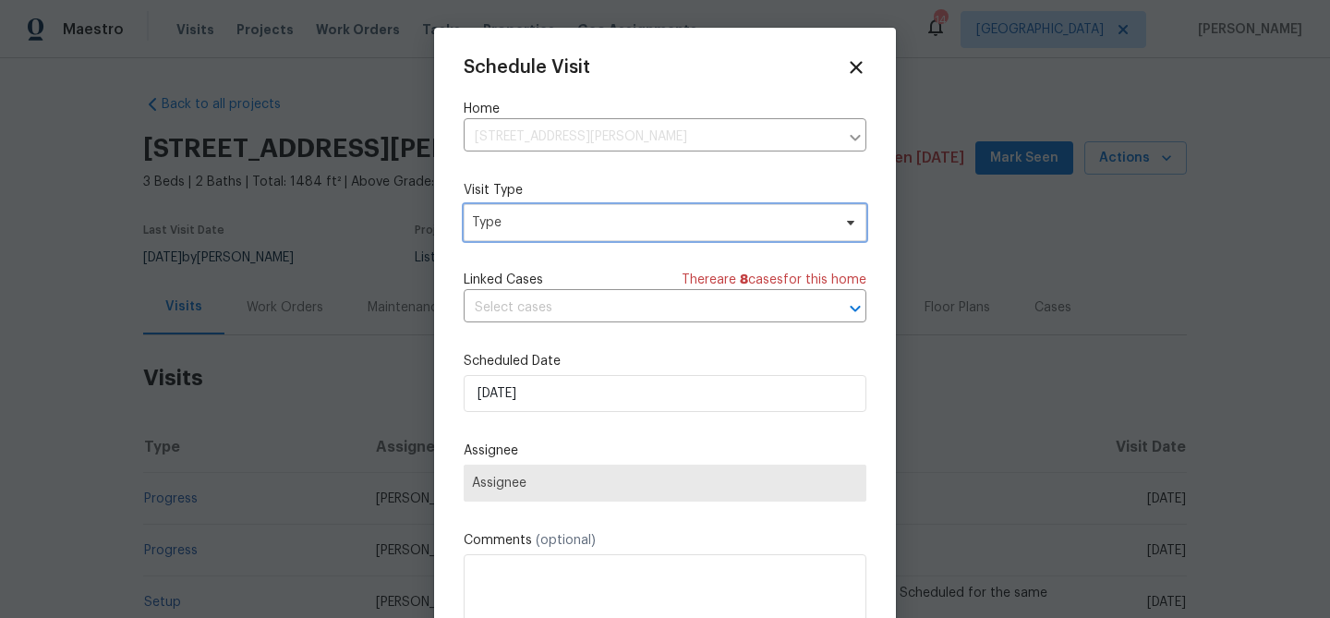
click at [639, 230] on span "Type" at bounding box center [651, 222] width 359 height 18
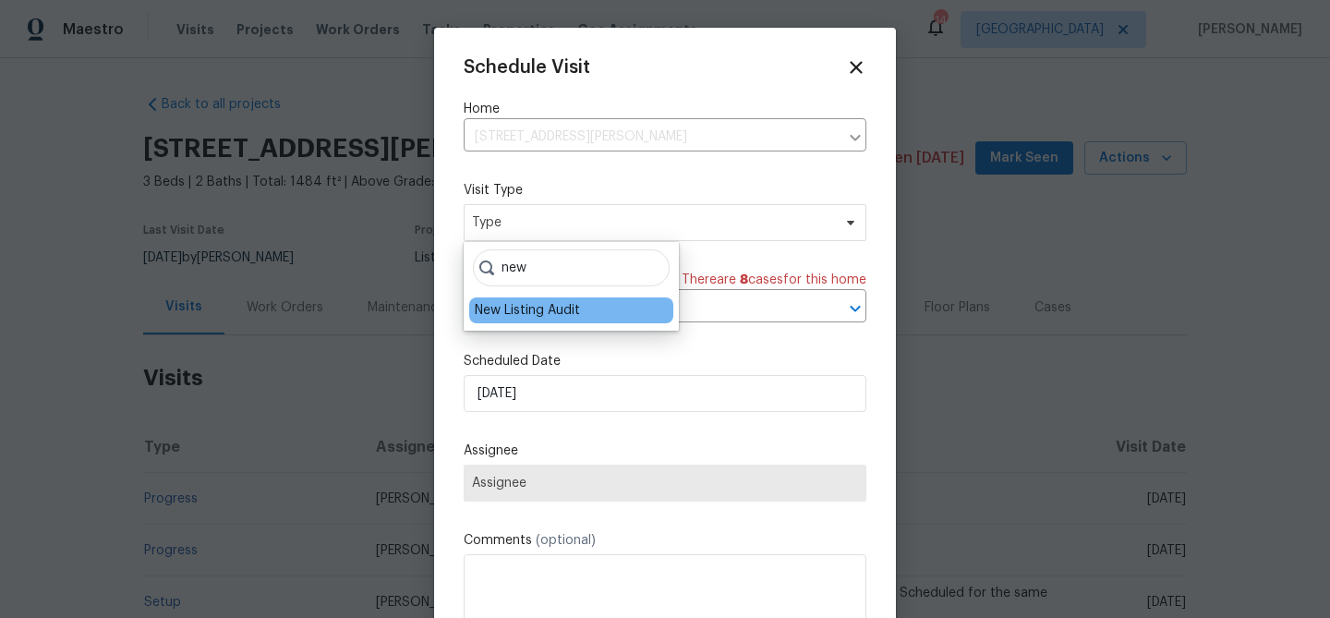
type input "new"
click at [554, 307] on div "New Listing Audit" at bounding box center [527, 310] width 105 height 18
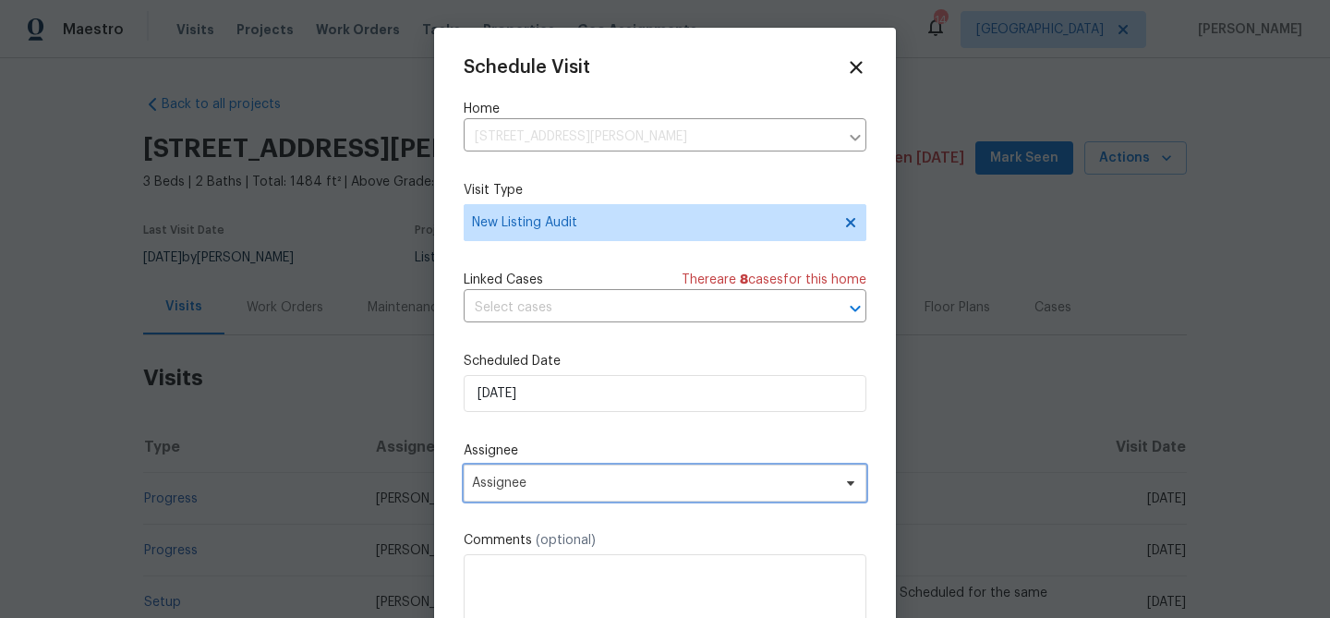
click at [519, 483] on span "Assignee" at bounding box center [653, 483] width 362 height 15
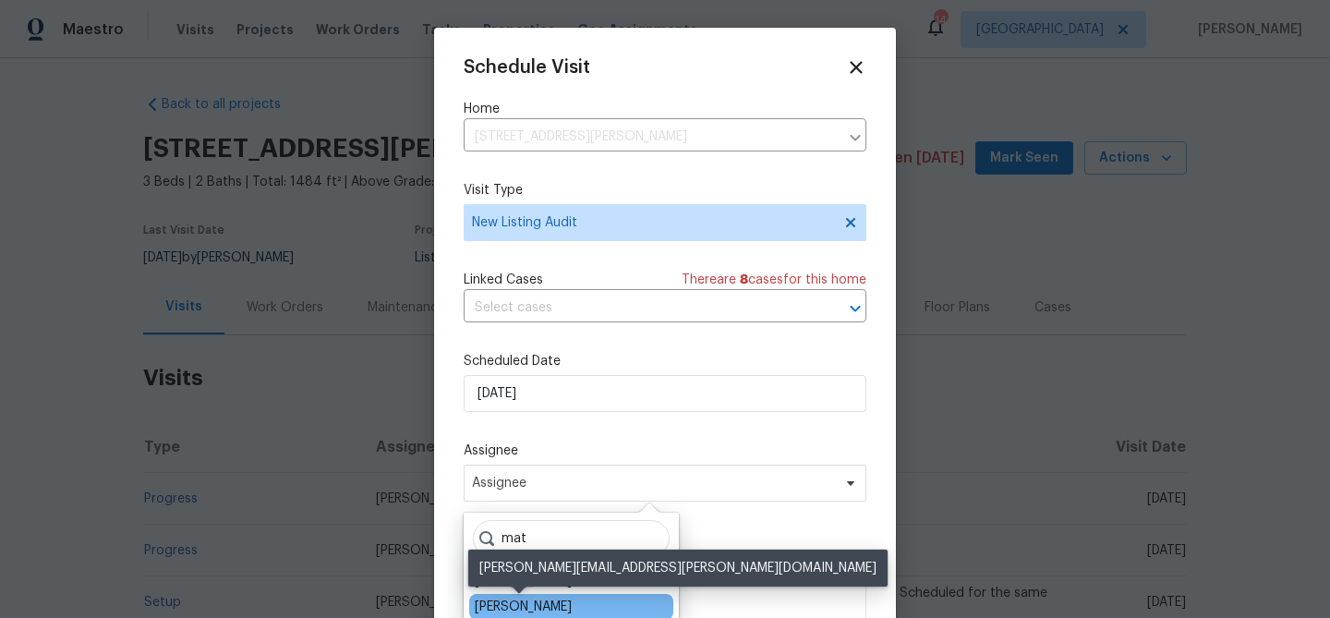
type input "mat"
click at [497, 614] on div "[PERSON_NAME]" at bounding box center [523, 607] width 97 height 18
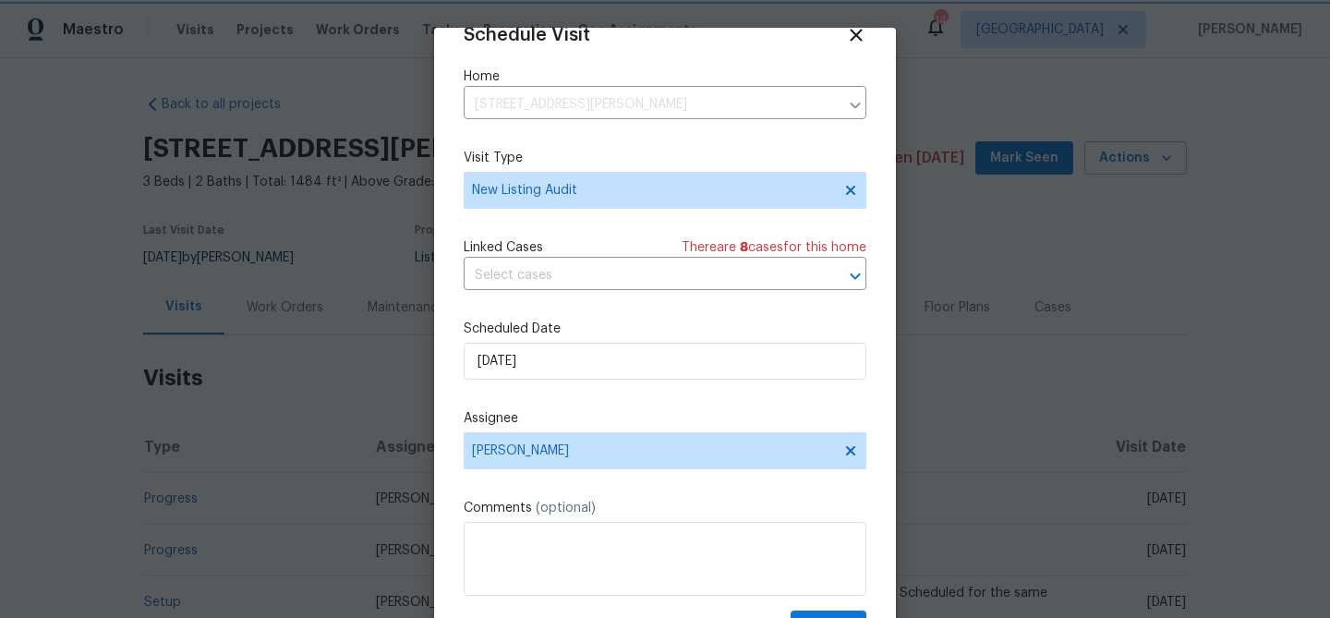
scroll to position [84, 0]
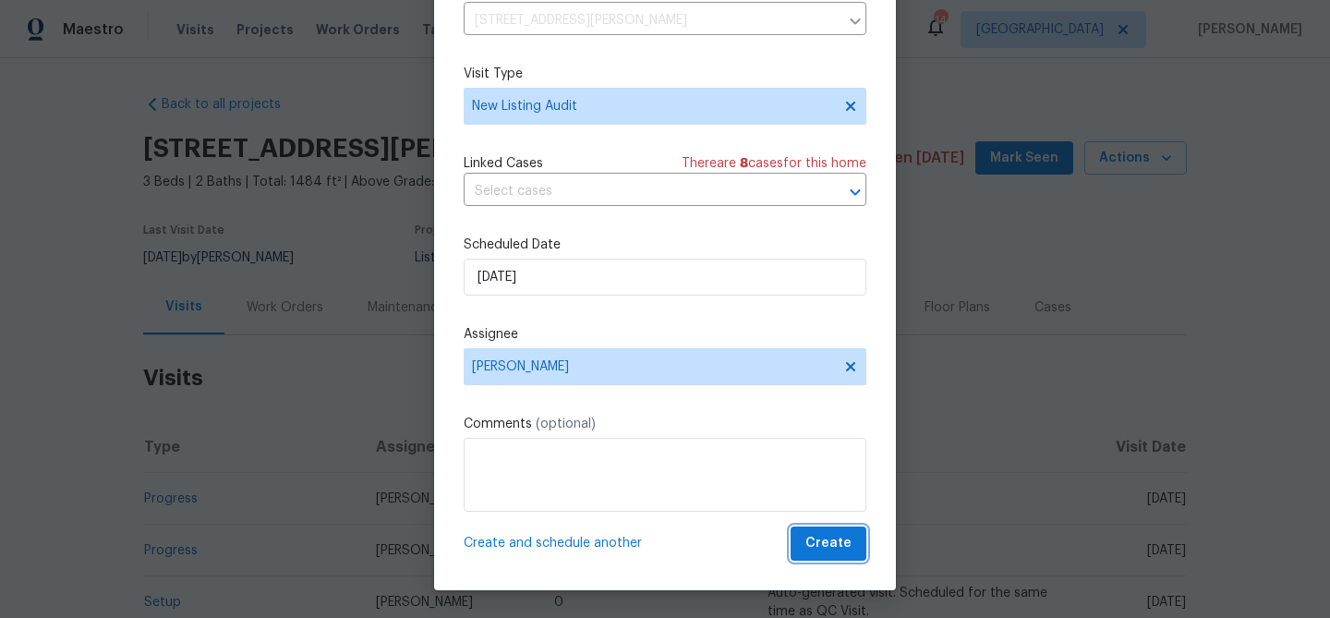
click at [814, 557] on button "Create" at bounding box center [829, 543] width 76 height 34
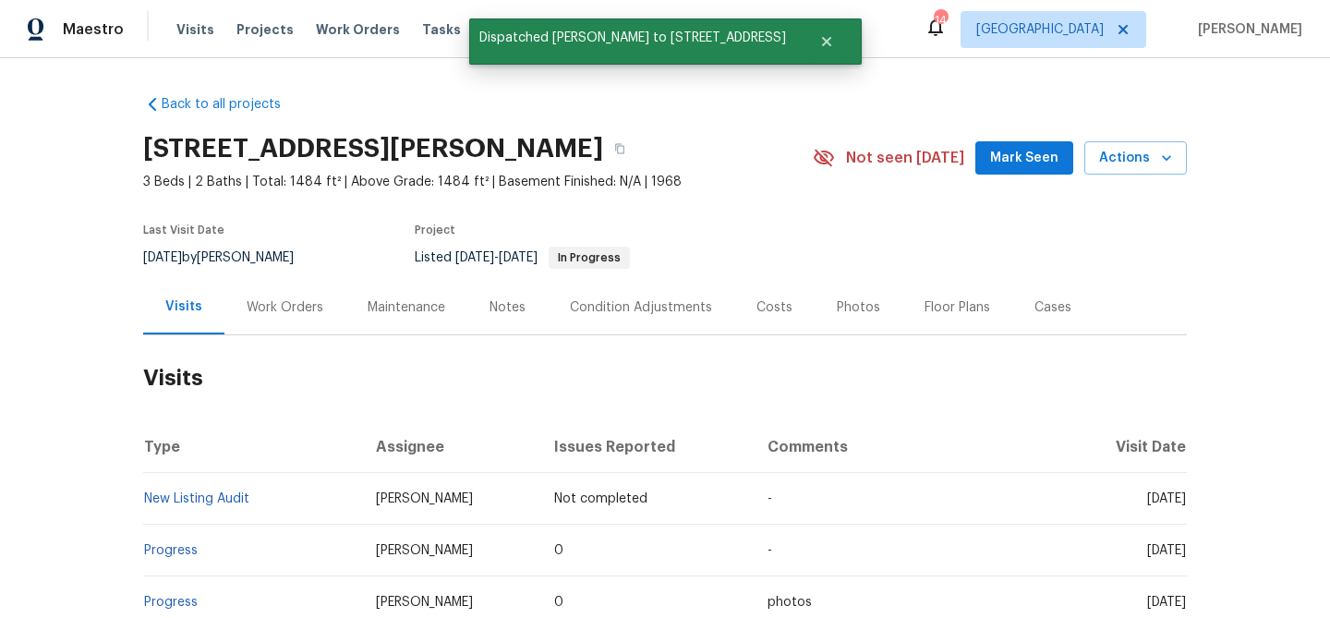
scroll to position [0, 0]
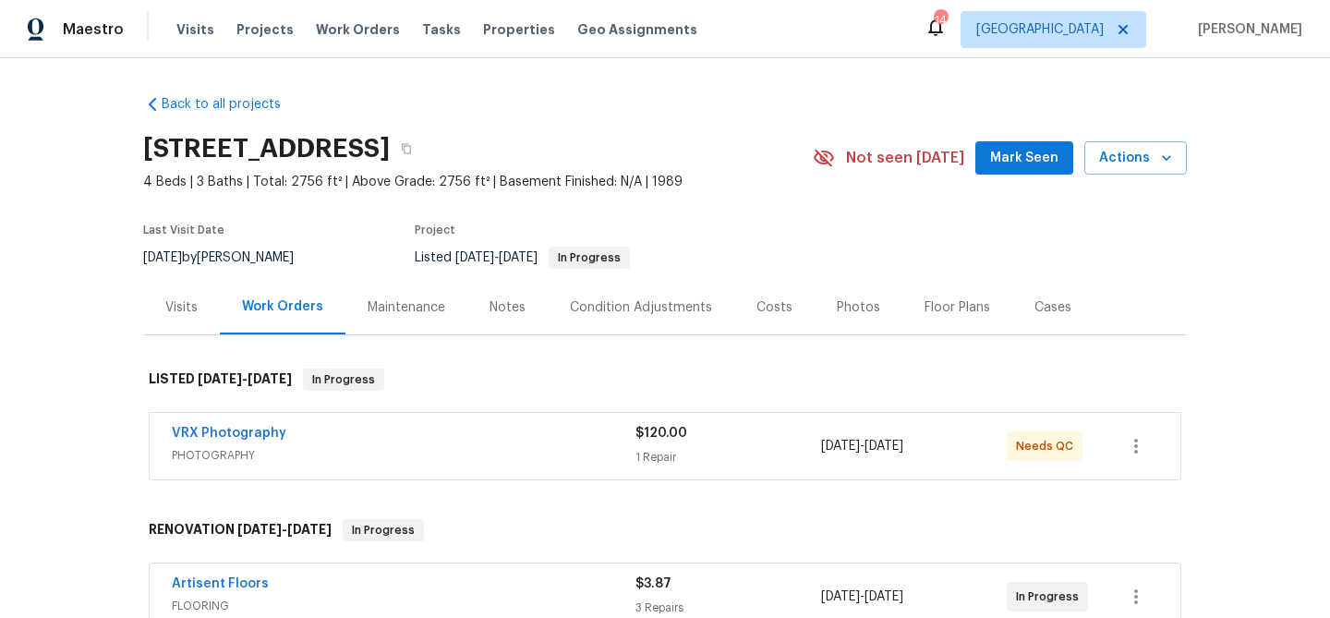
click at [177, 309] on div "Visits" at bounding box center [181, 307] width 32 height 18
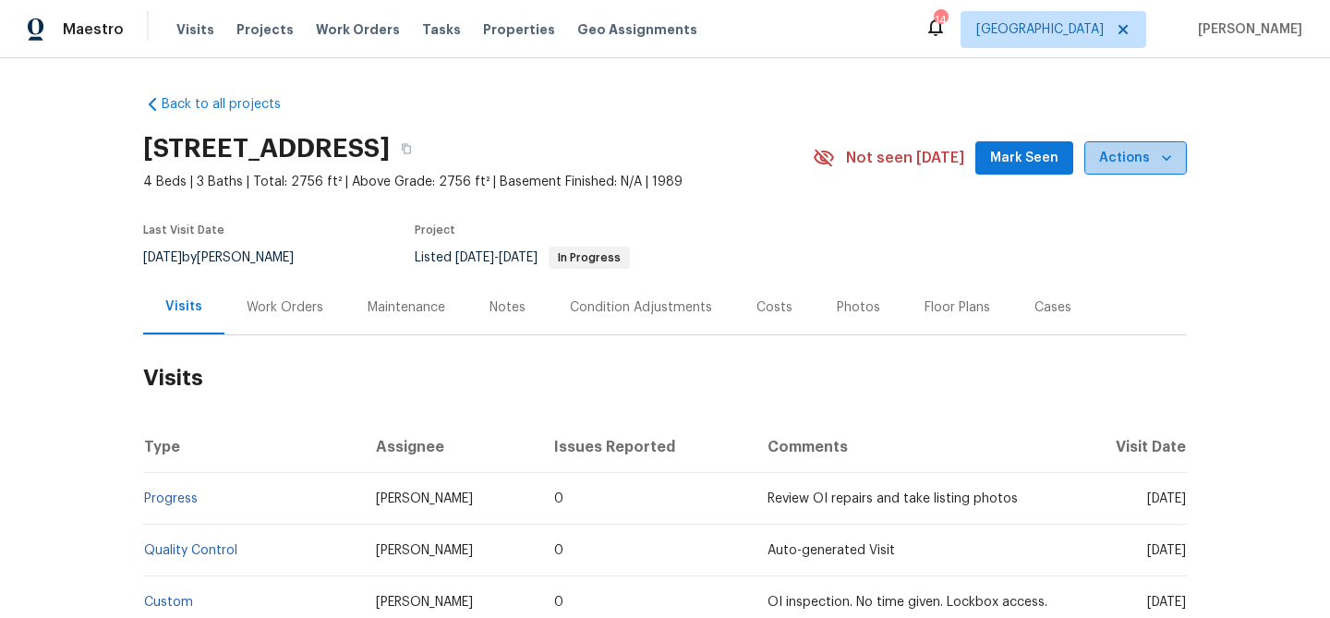
click at [1139, 151] on span "Actions" at bounding box center [1135, 158] width 73 height 23
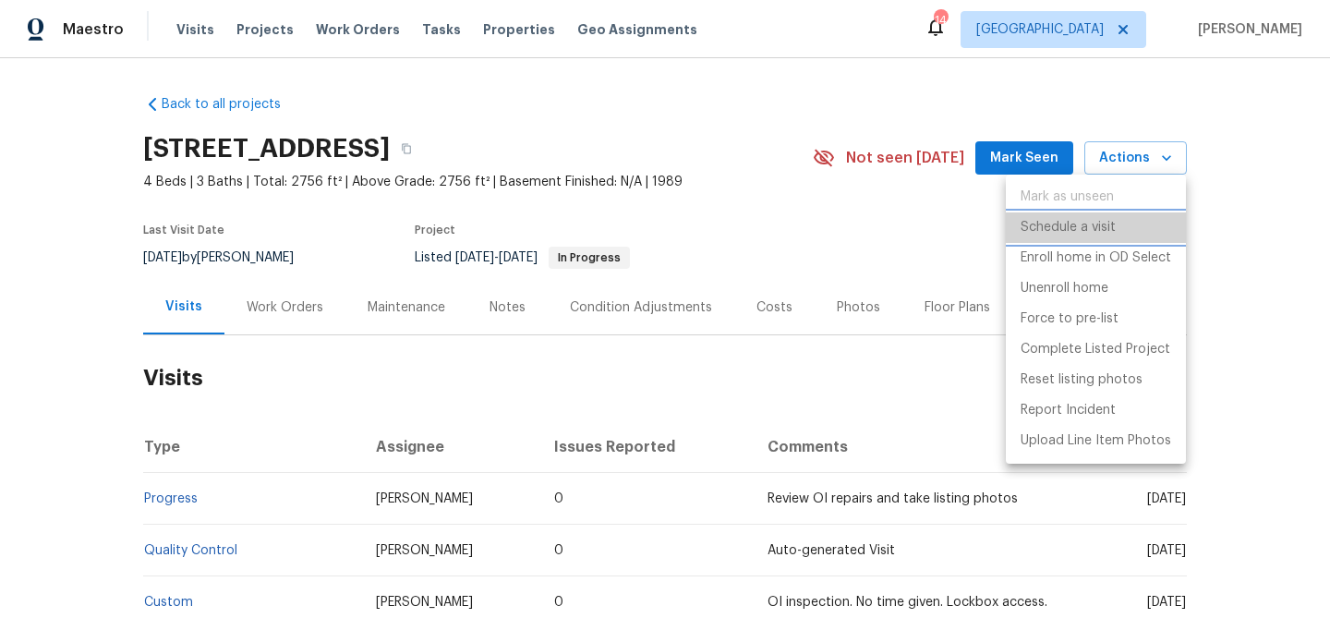
click at [1027, 235] on p "Schedule a visit" at bounding box center [1068, 227] width 95 height 19
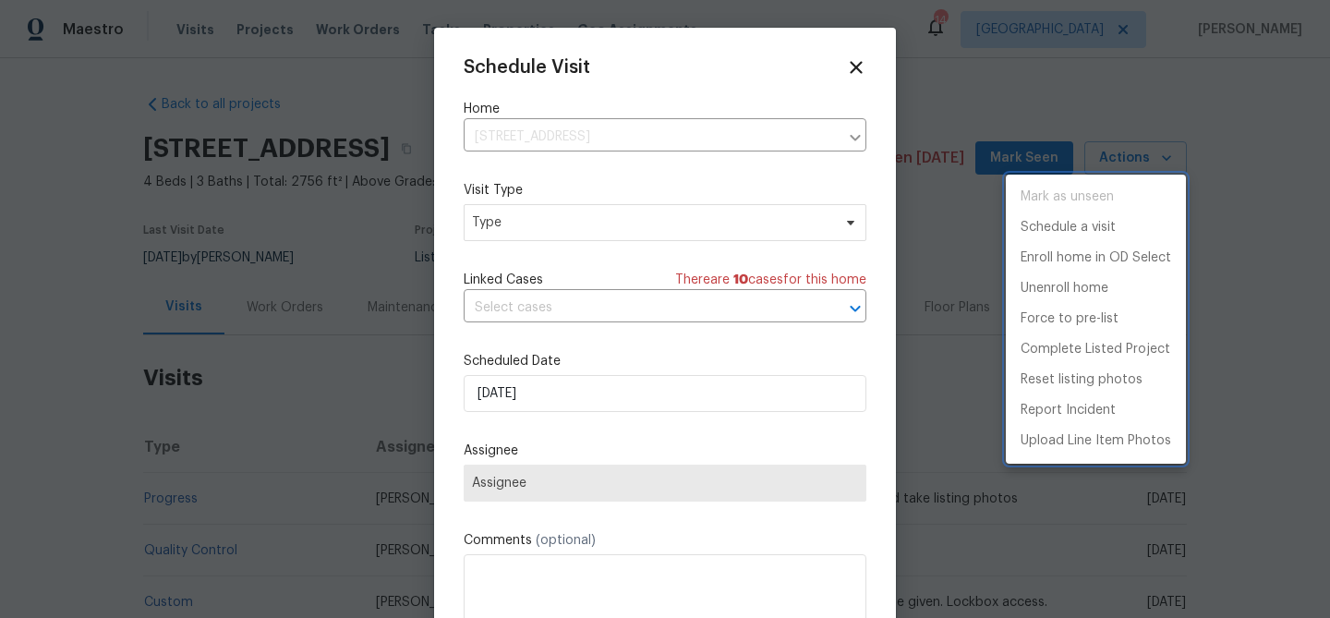
click at [640, 215] on div at bounding box center [665, 309] width 1330 height 618
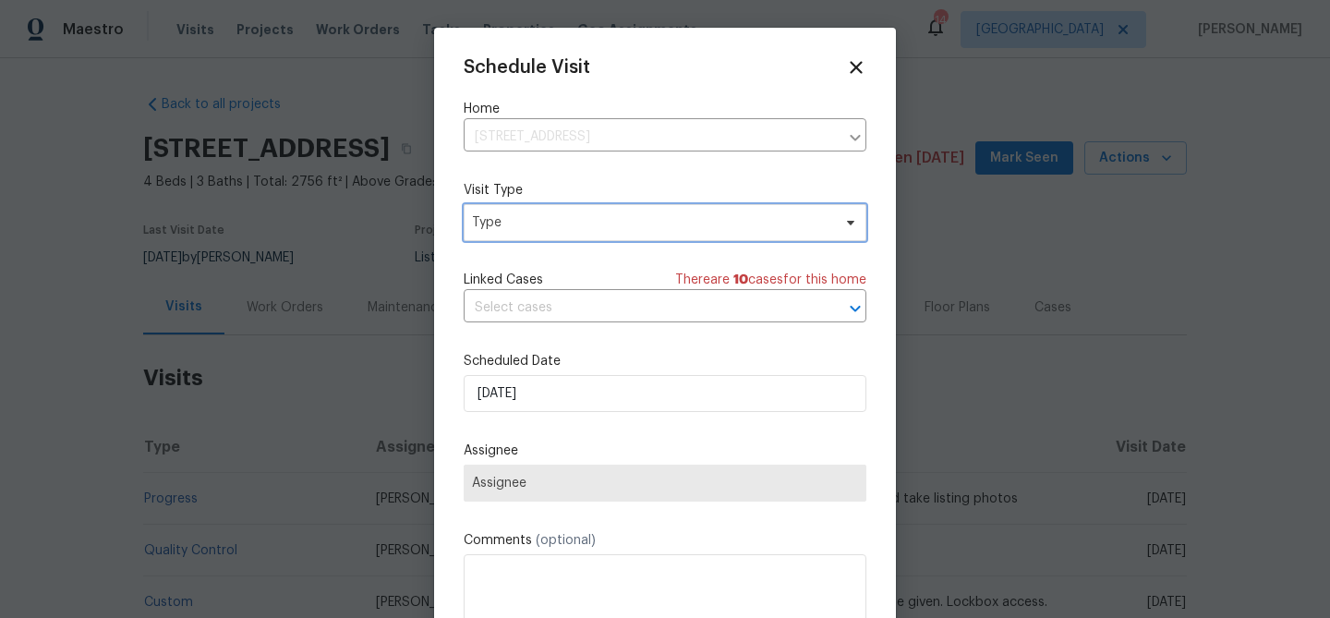
click at [640, 215] on span "Type" at bounding box center [651, 222] width 359 height 18
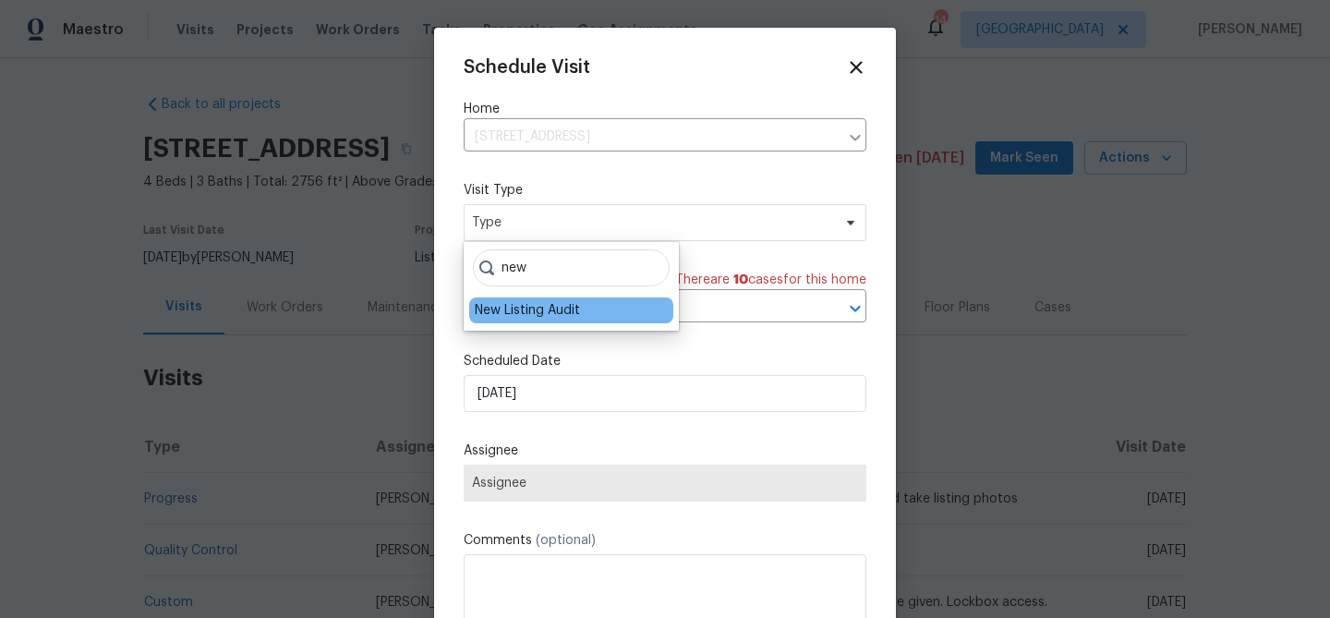
type input "new"
click at [557, 305] on div "New Listing Audit" at bounding box center [527, 310] width 105 height 18
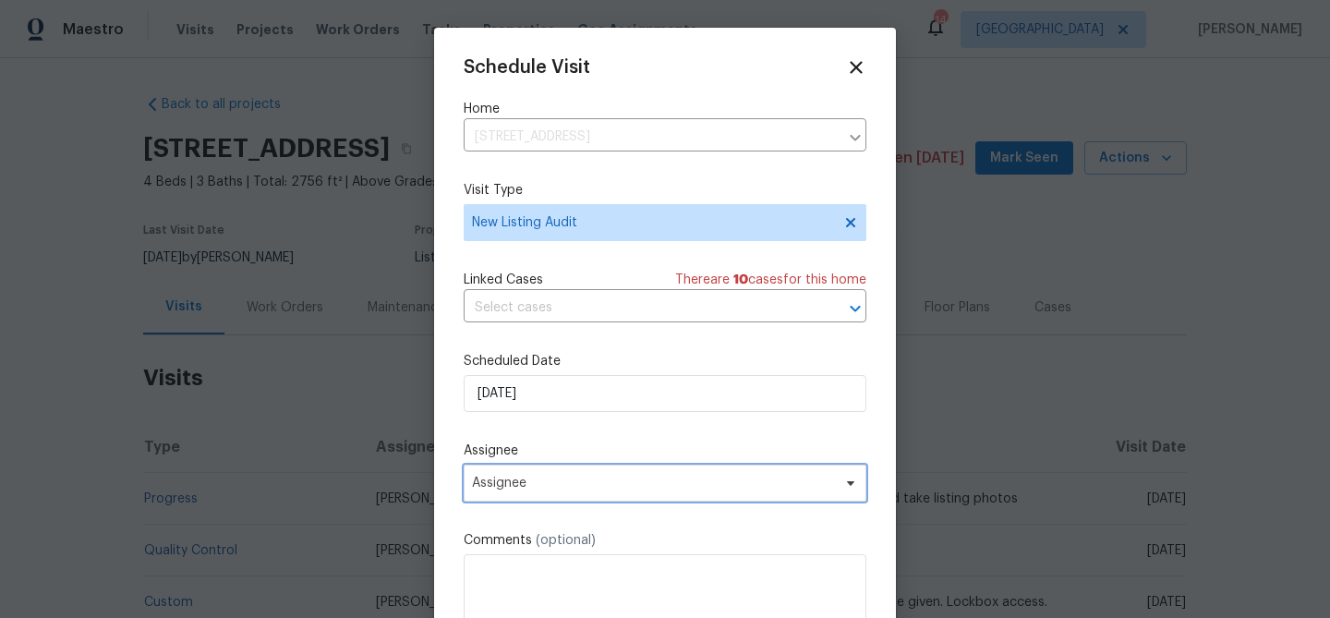
click at [526, 483] on span "Assignee" at bounding box center [653, 483] width 362 height 15
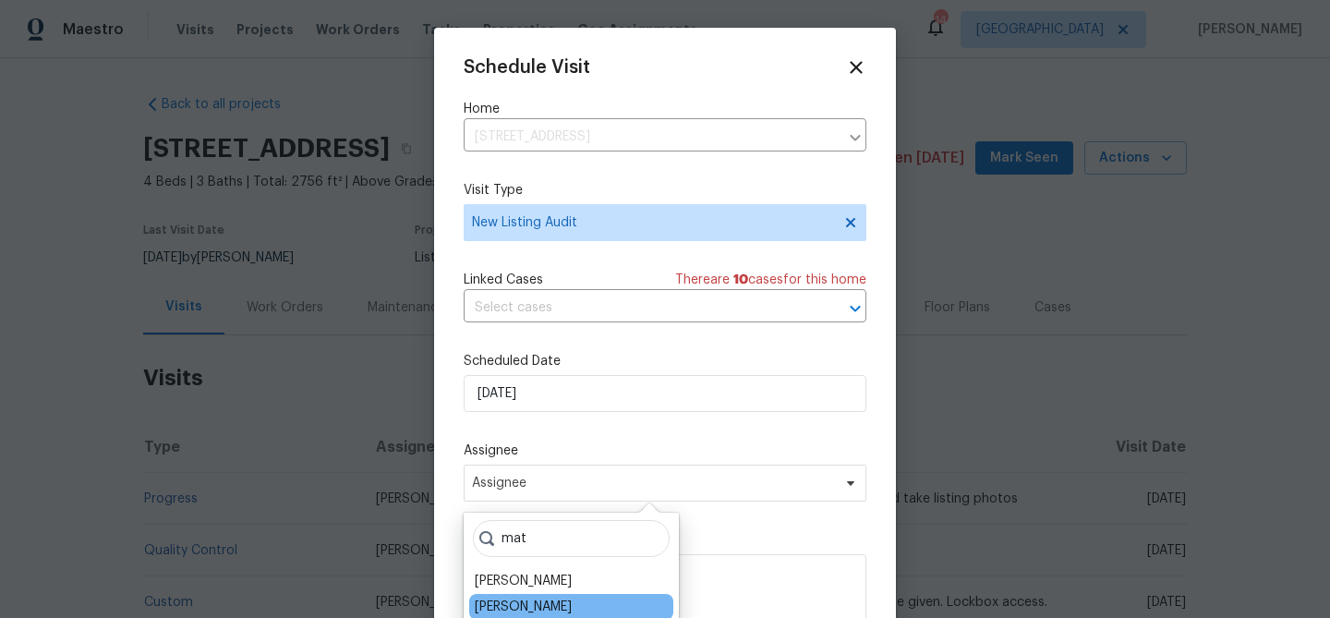
type input "mat"
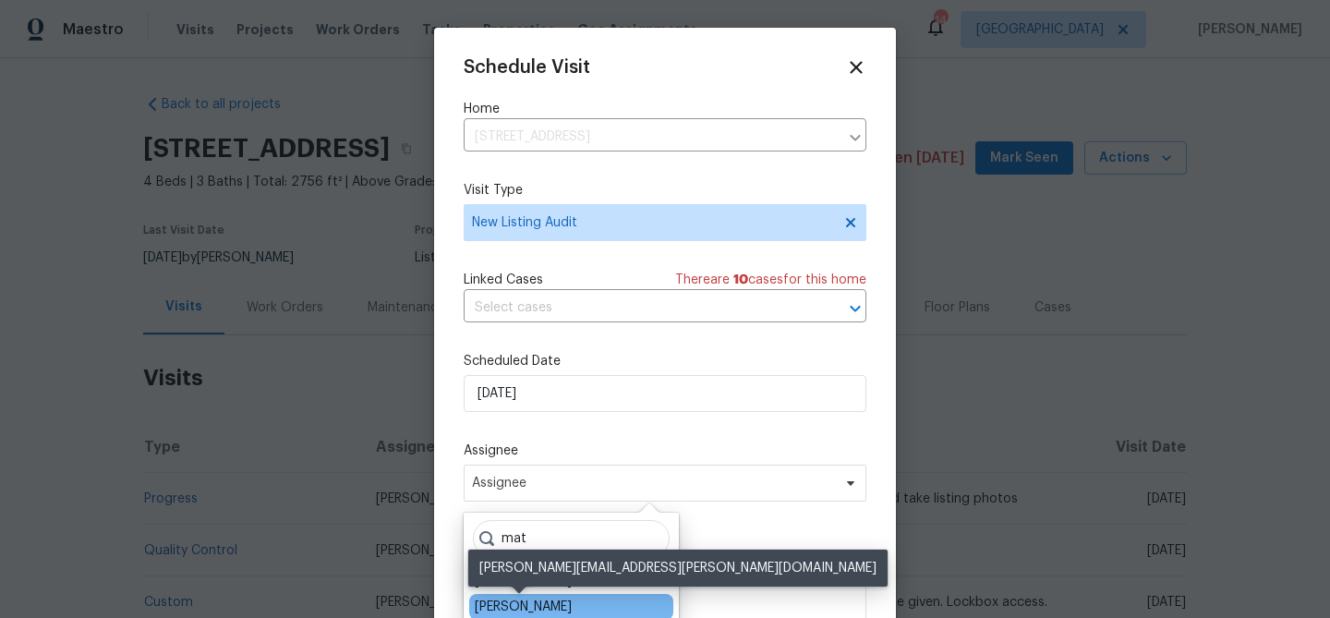
click at [513, 611] on div "[PERSON_NAME]" at bounding box center [523, 607] width 97 height 18
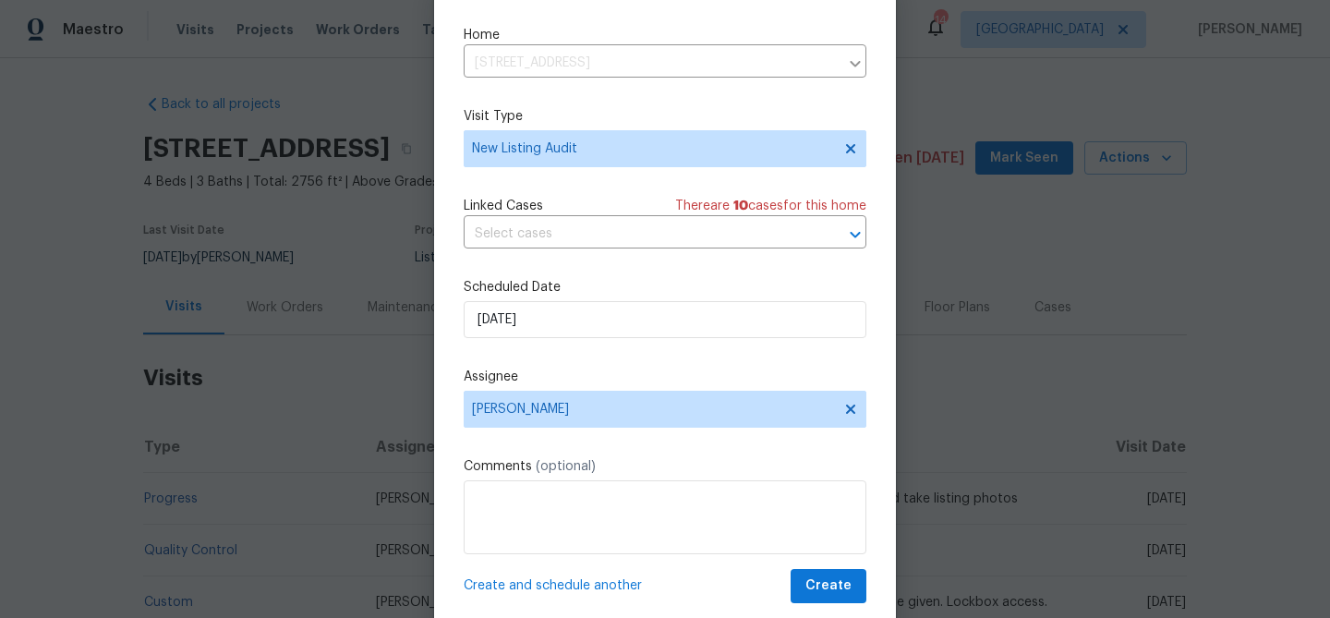
scroll to position [84, 0]
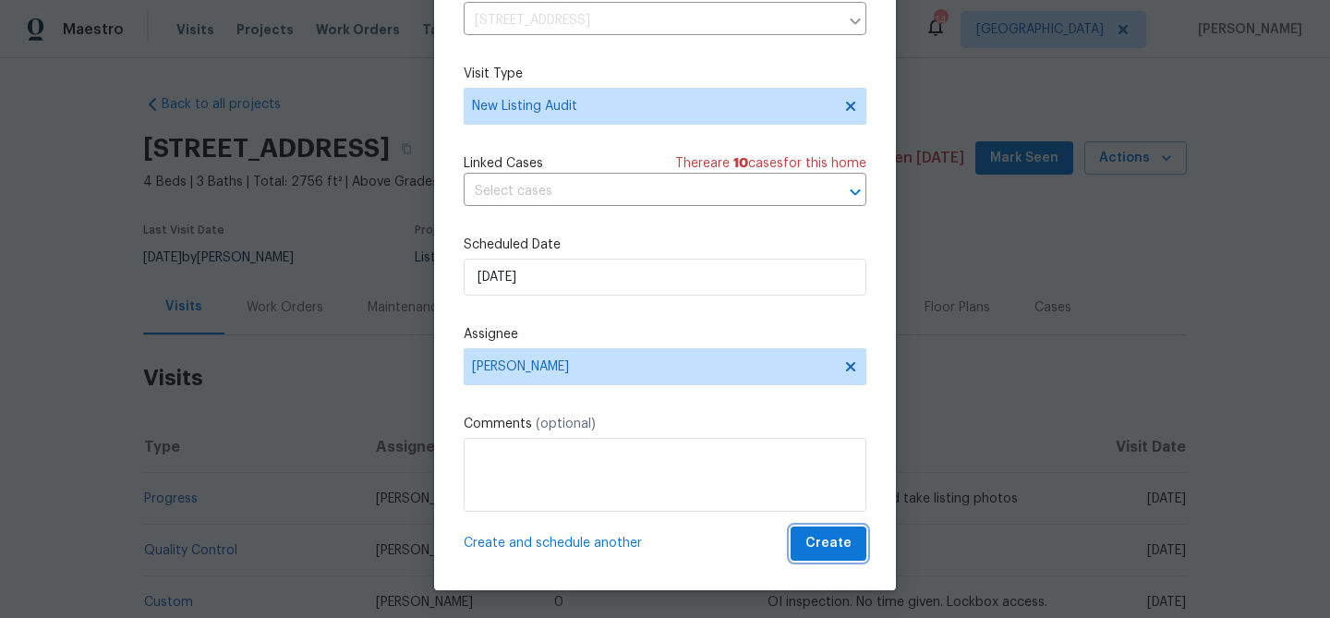
click at [819, 554] on span "Create" at bounding box center [828, 543] width 46 height 23
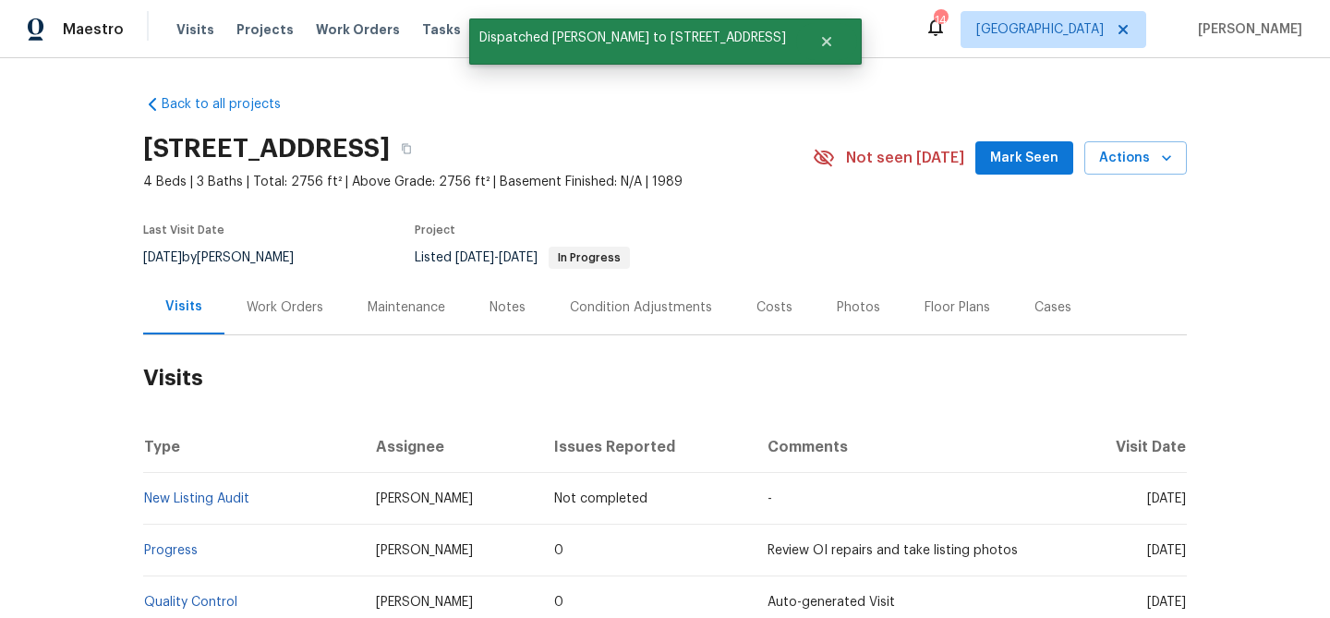
scroll to position [0, 0]
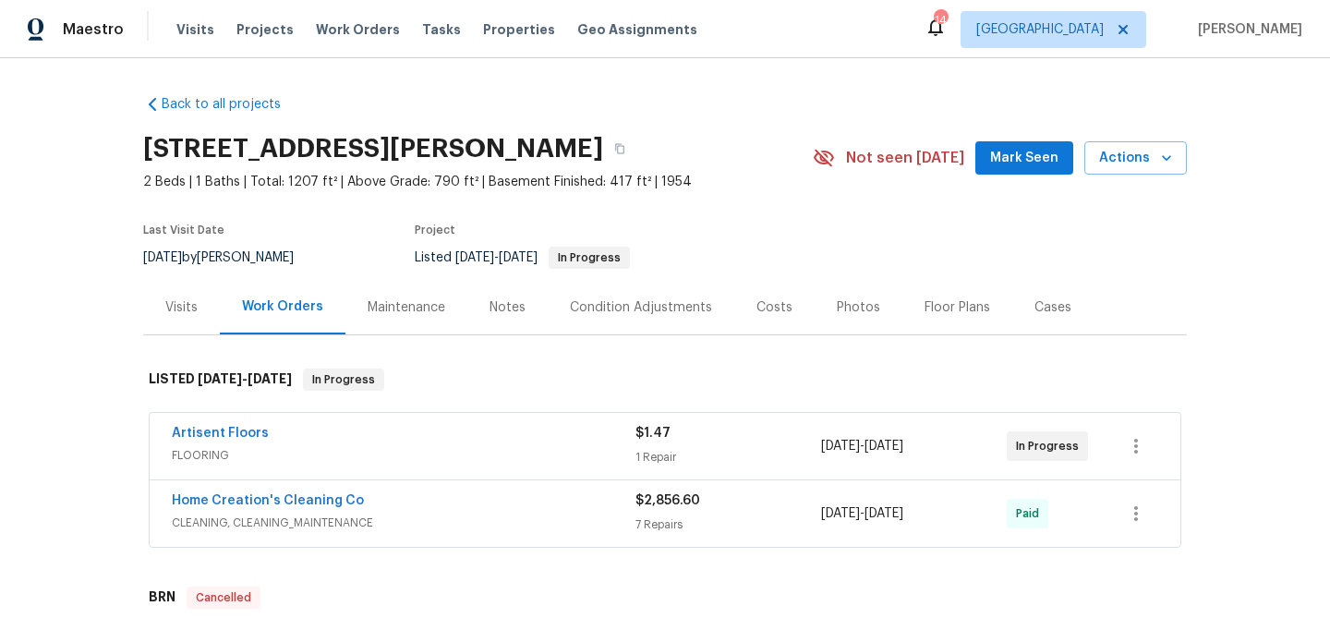
click at [177, 300] on div "Visits" at bounding box center [181, 307] width 32 height 18
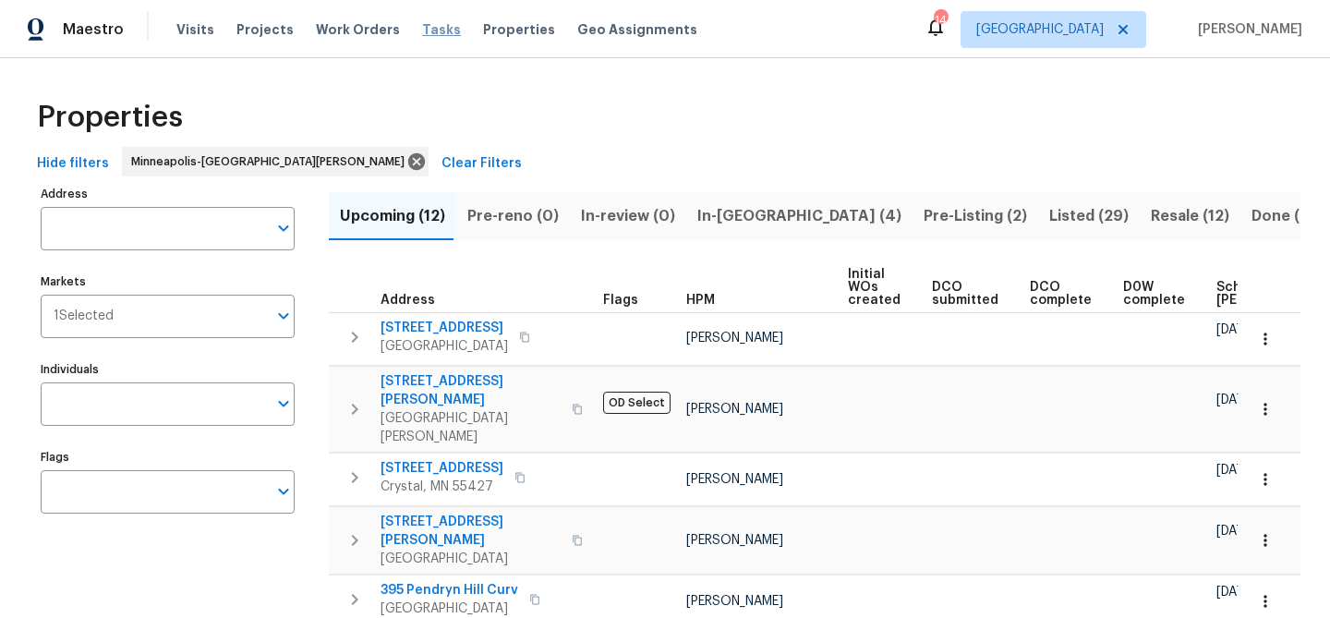
click at [426, 23] on span "Tasks" at bounding box center [441, 29] width 39 height 13
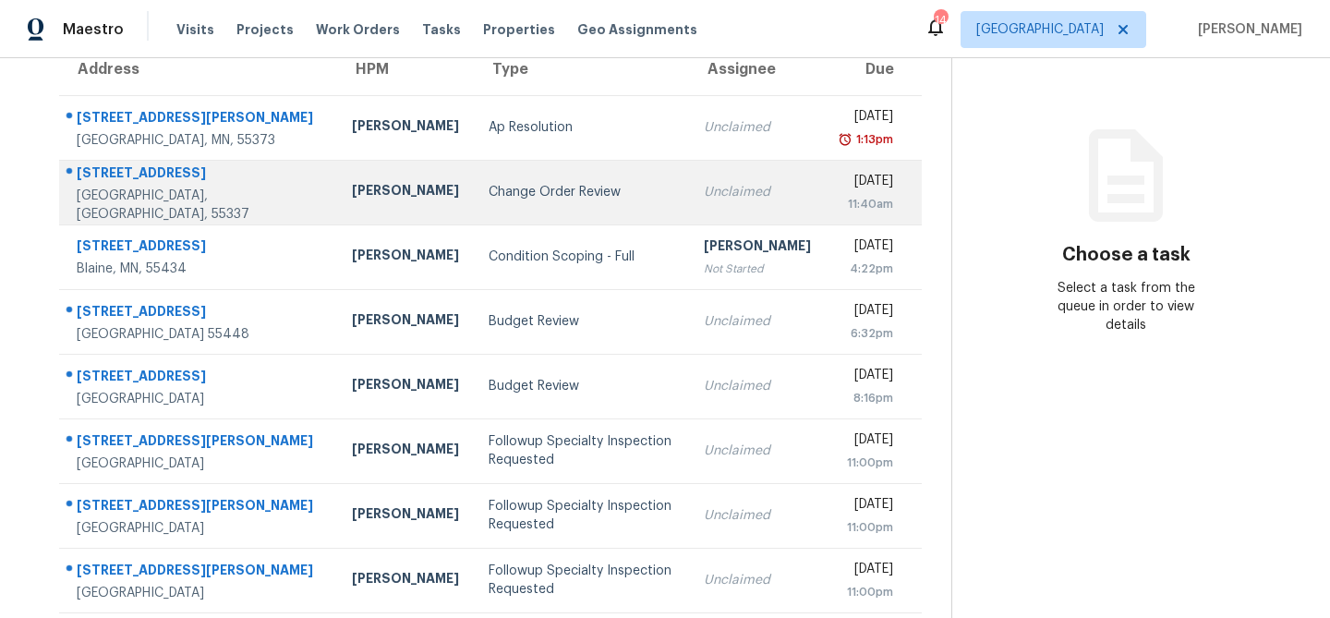
scroll to position [344, 0]
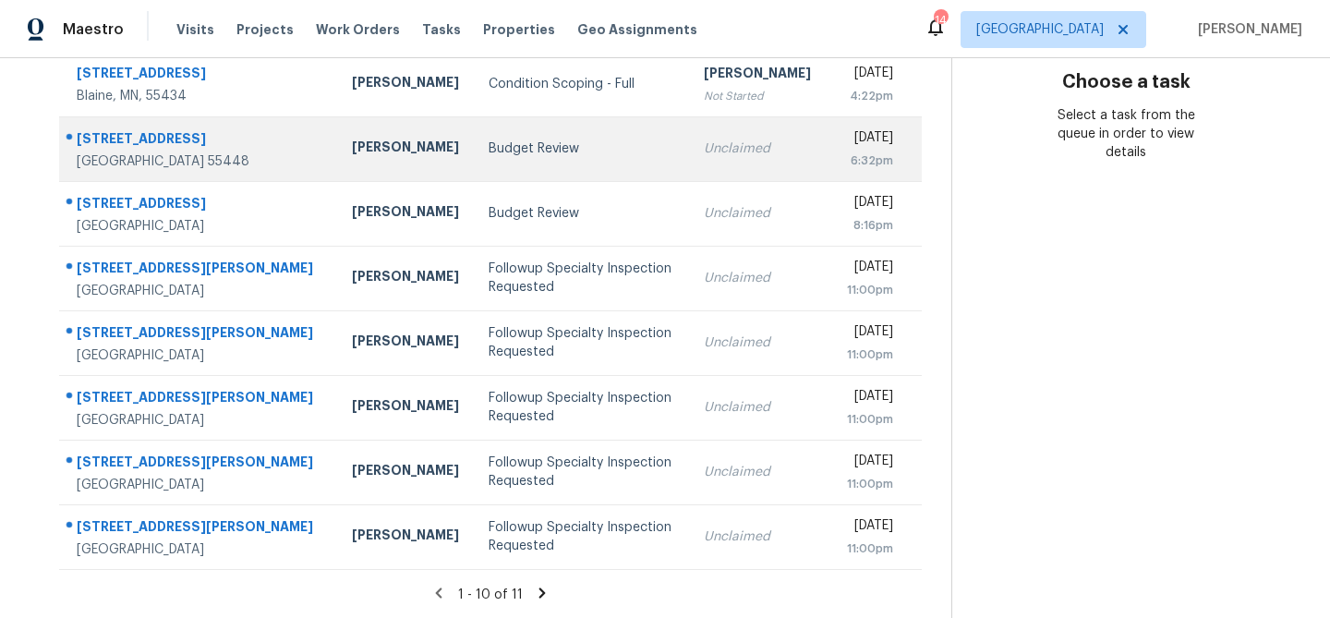
click at [474, 158] on td "Budget Review" at bounding box center [582, 148] width 216 height 65
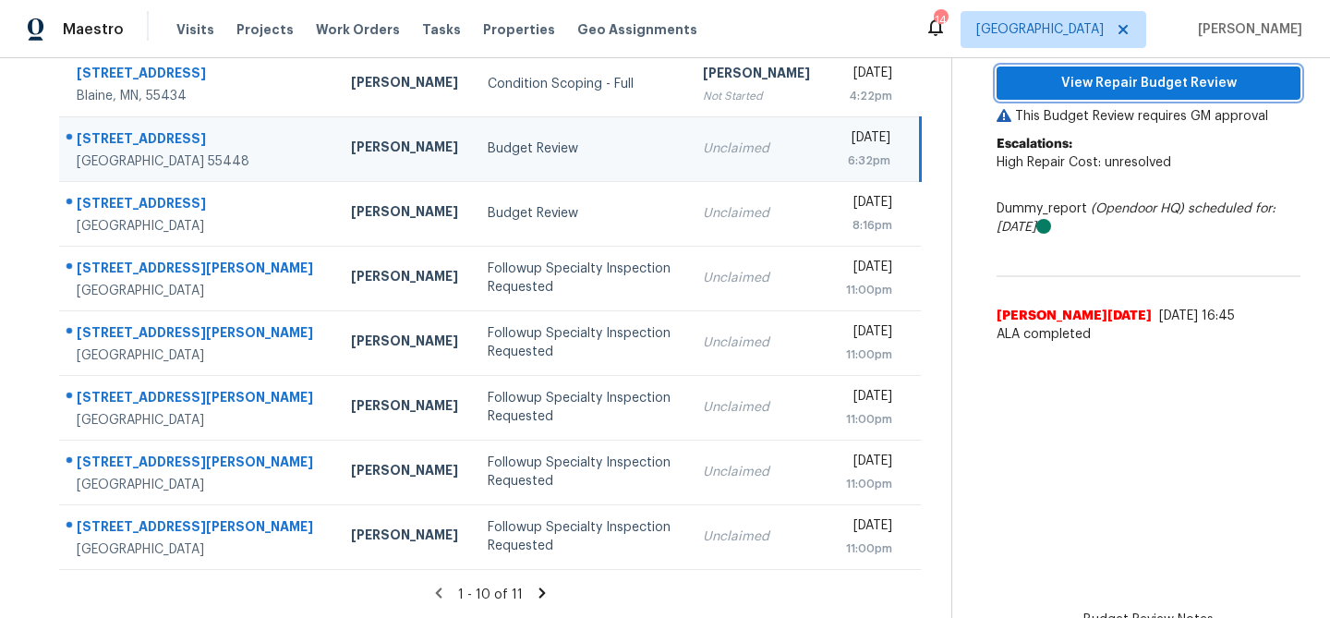
click at [1114, 91] on span "View Repair Budget Review" at bounding box center [1148, 83] width 274 height 23
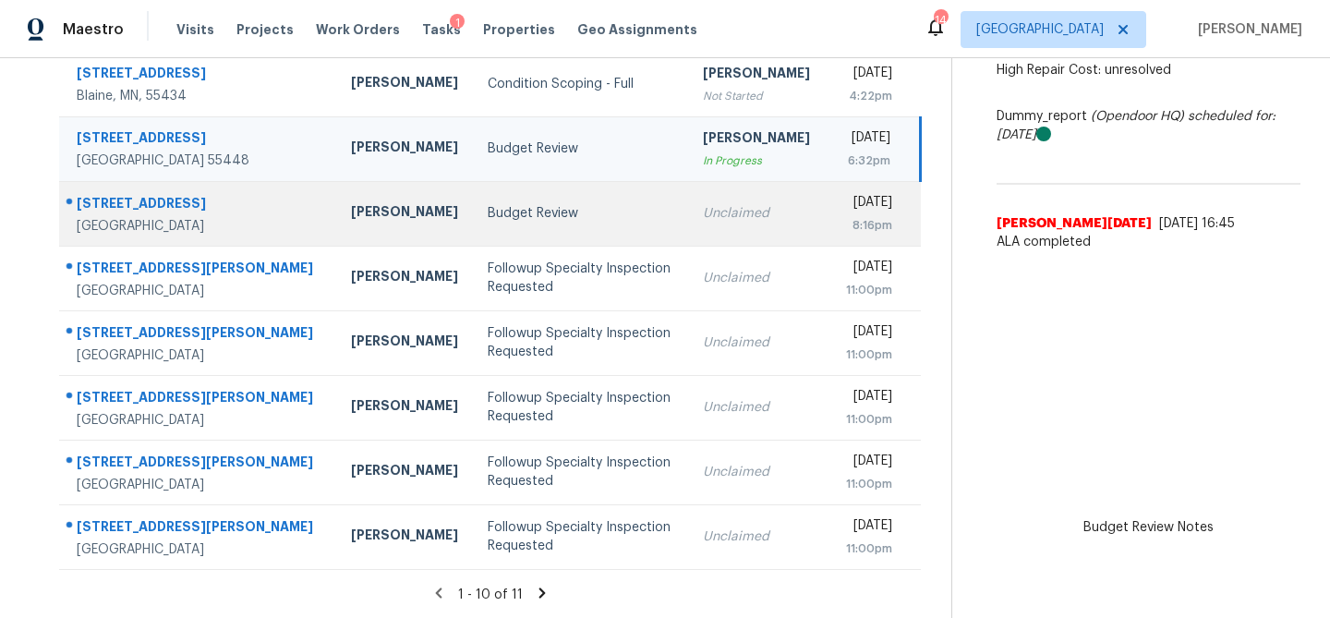
click at [488, 221] on div "Budget Review" at bounding box center [581, 213] width 186 height 18
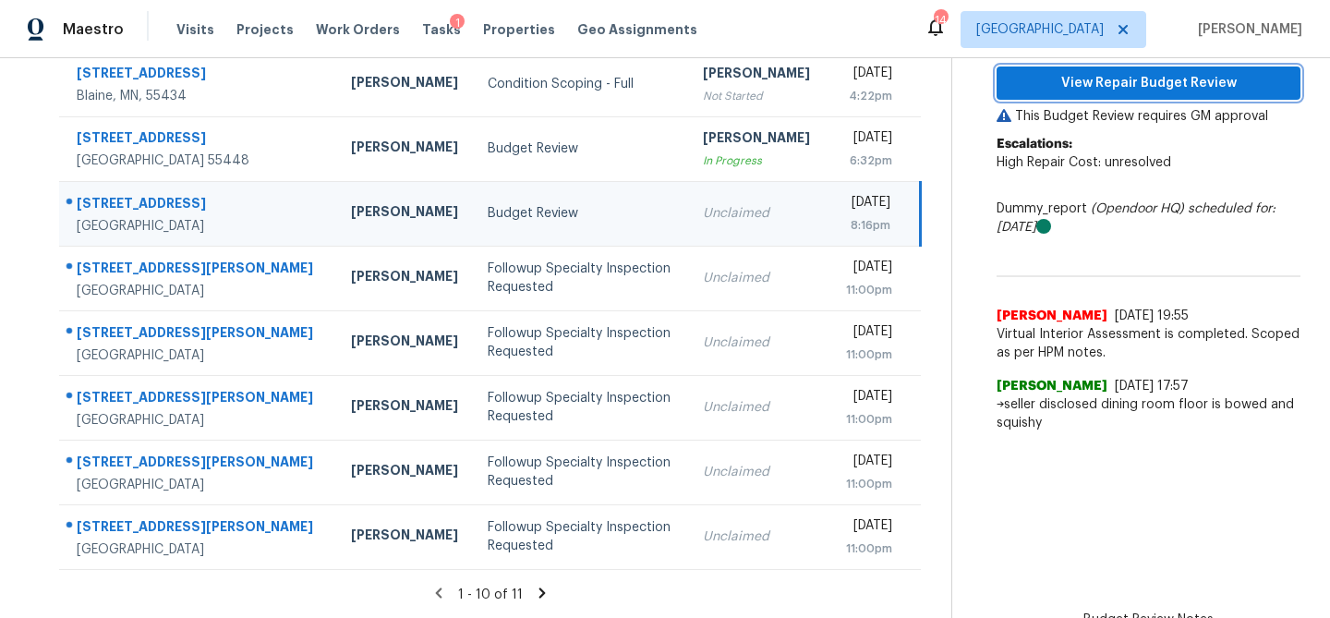
click at [1071, 72] on span "View Repair Budget Review" at bounding box center [1148, 83] width 274 height 23
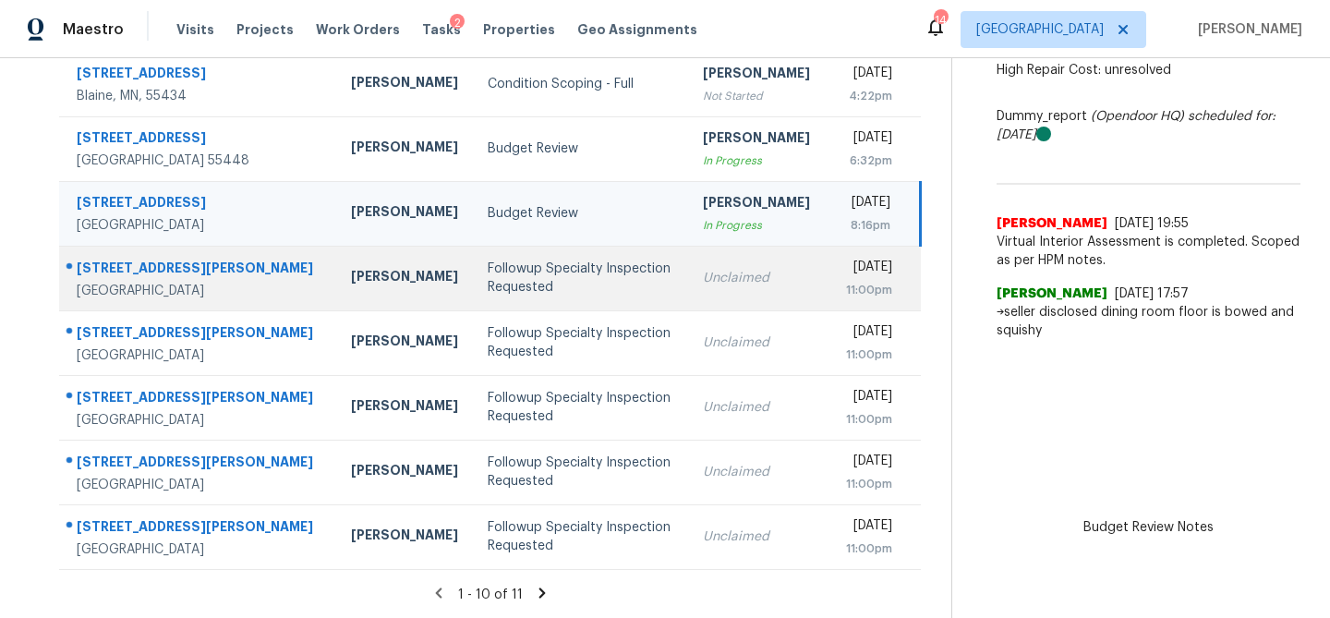
click at [488, 287] on div "Followup Specialty Inspection Requested" at bounding box center [581, 278] width 186 height 37
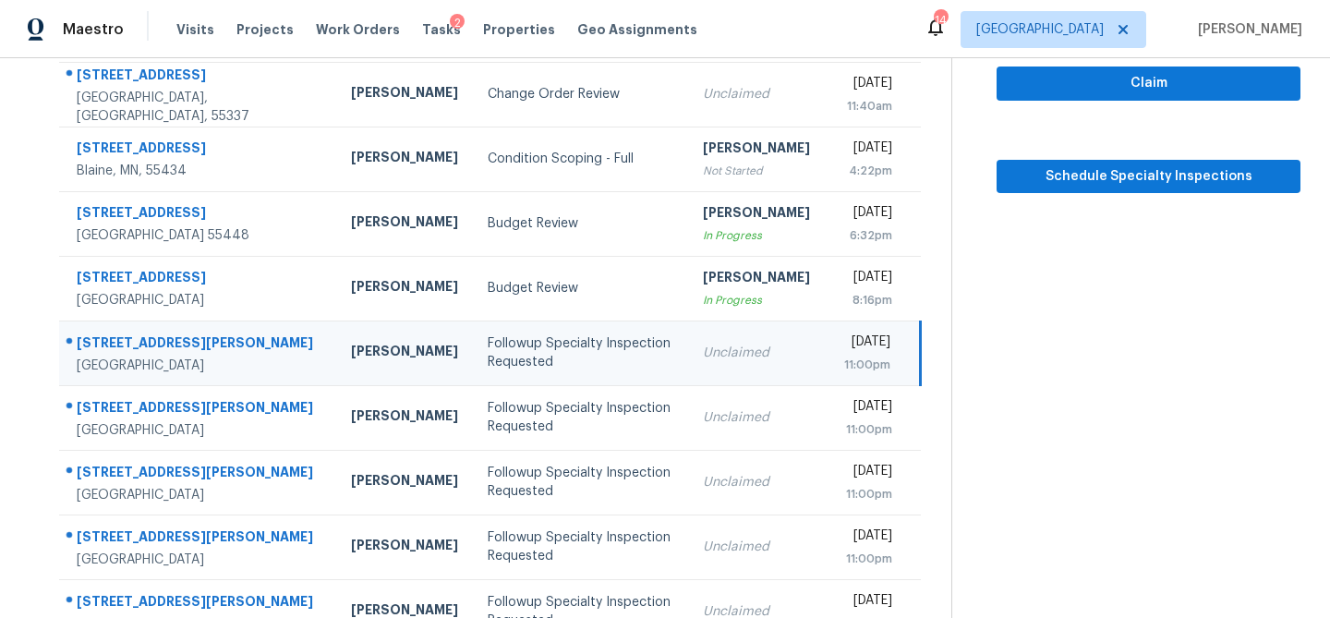
scroll to position [221, 0]
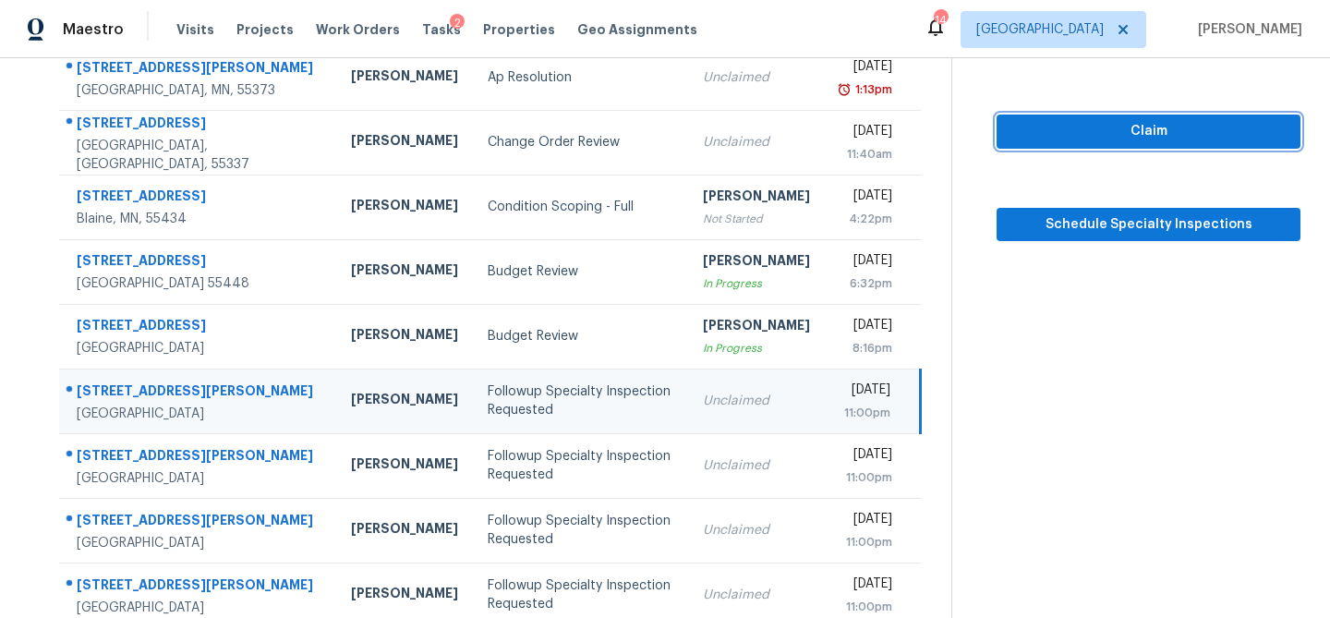
click at [1143, 133] on span "Claim" at bounding box center [1148, 131] width 274 height 23
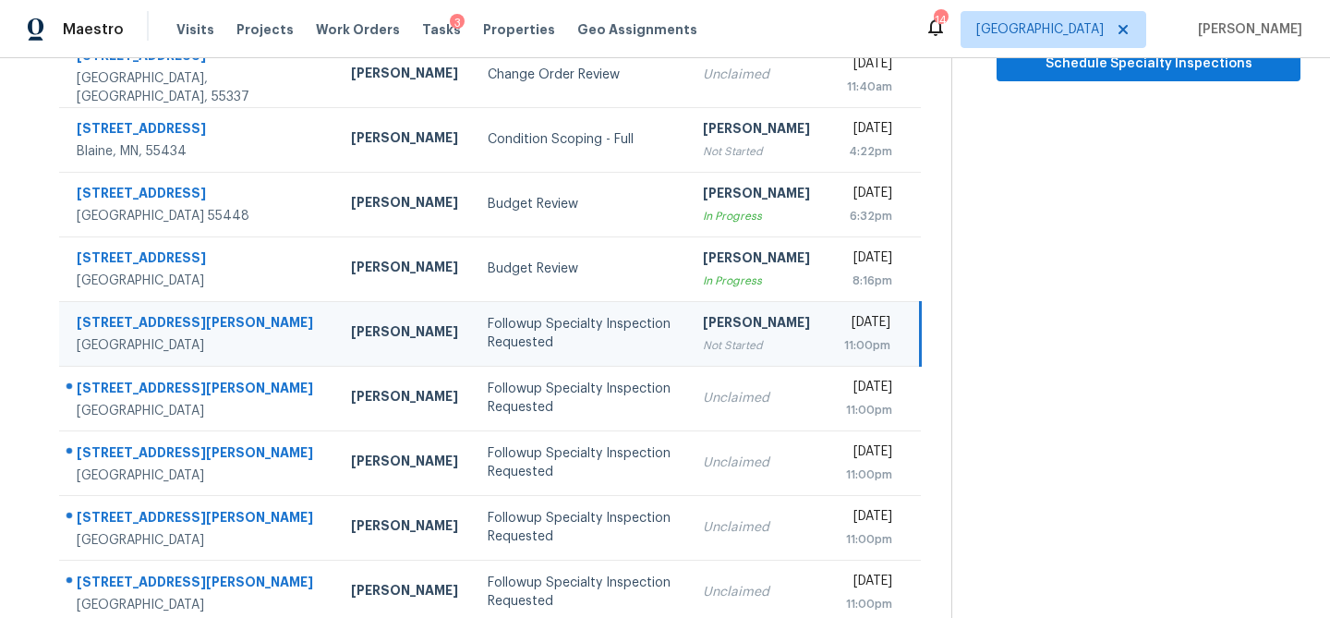
scroll to position [344, 0]
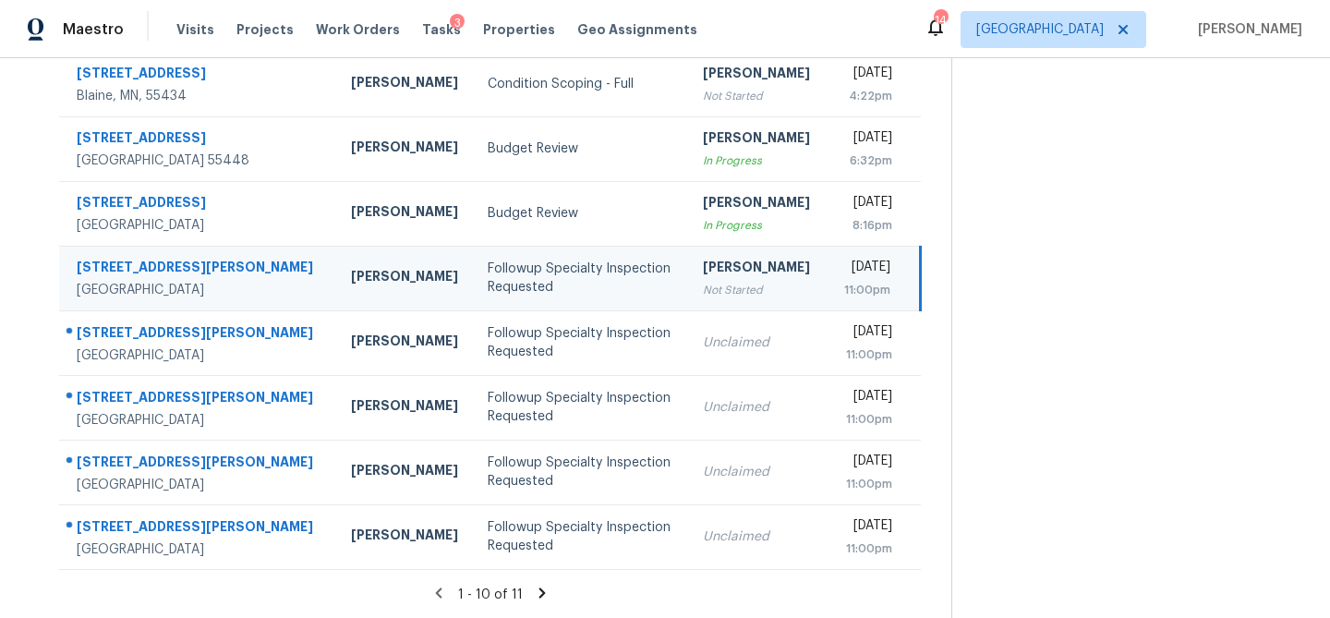
click at [535, 588] on icon at bounding box center [542, 593] width 17 height 17
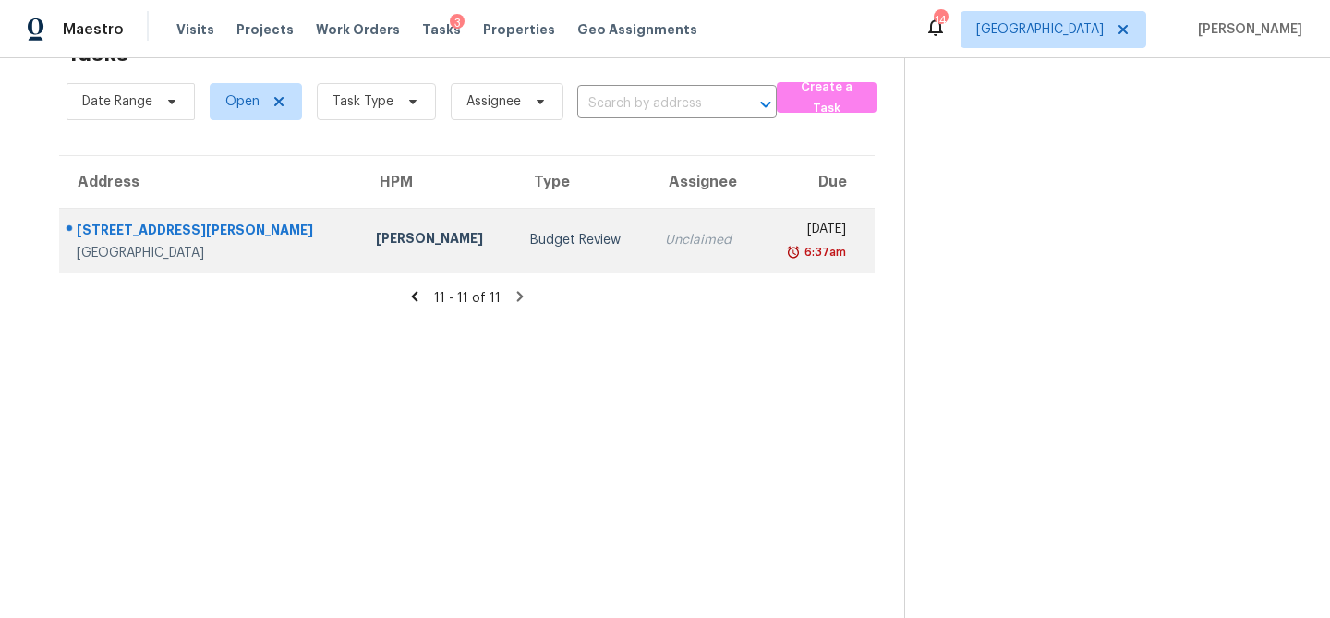
click at [515, 255] on td "Budget Review" at bounding box center [582, 240] width 135 height 65
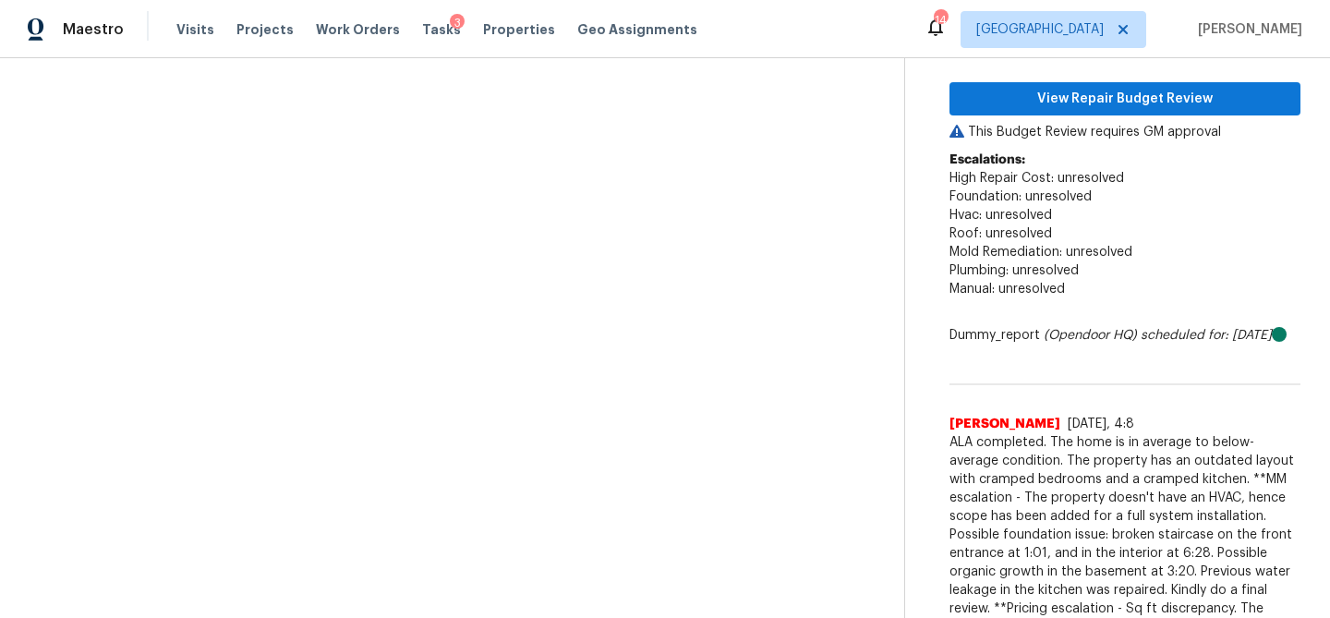
scroll to position [344, 0]
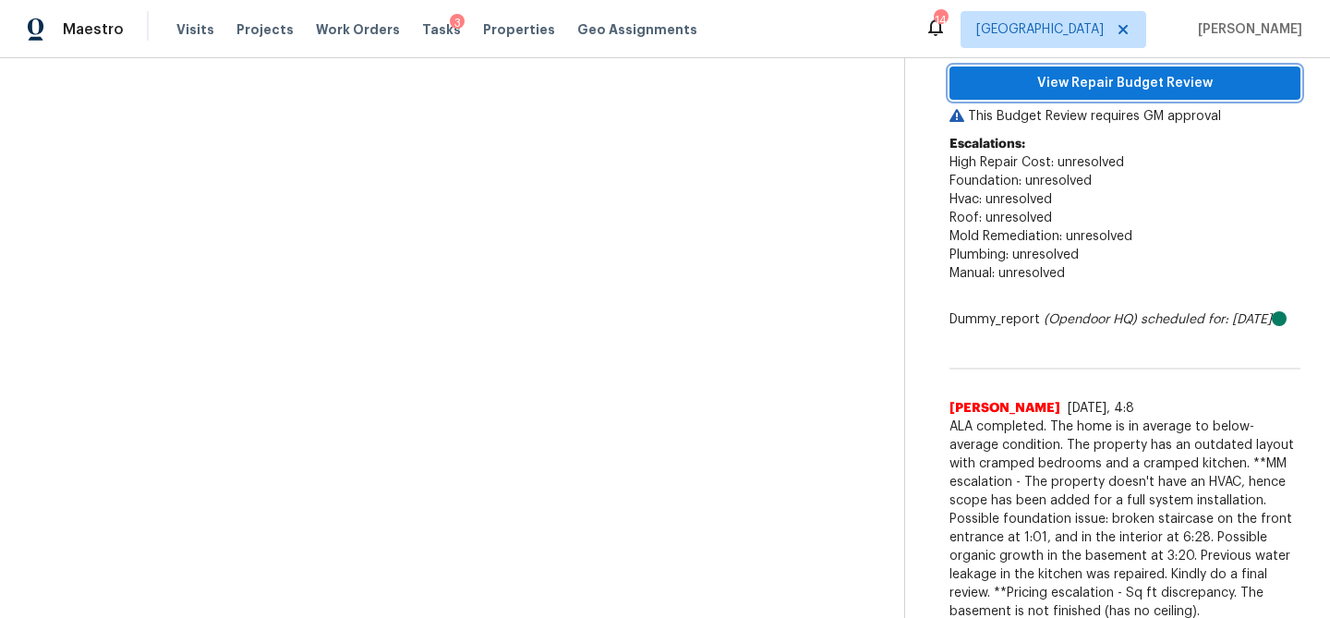
click at [1113, 81] on span "View Repair Budget Review" at bounding box center [1124, 83] width 321 height 23
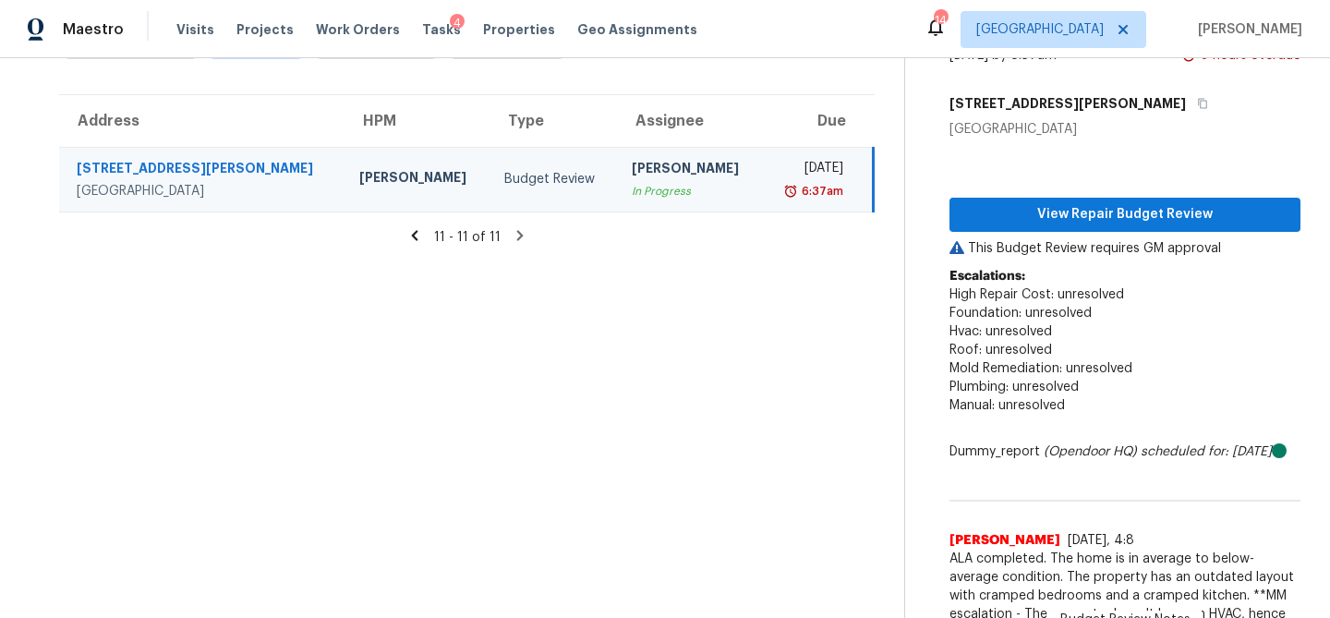
scroll to position [0, 0]
